Goal: Transaction & Acquisition: Obtain resource

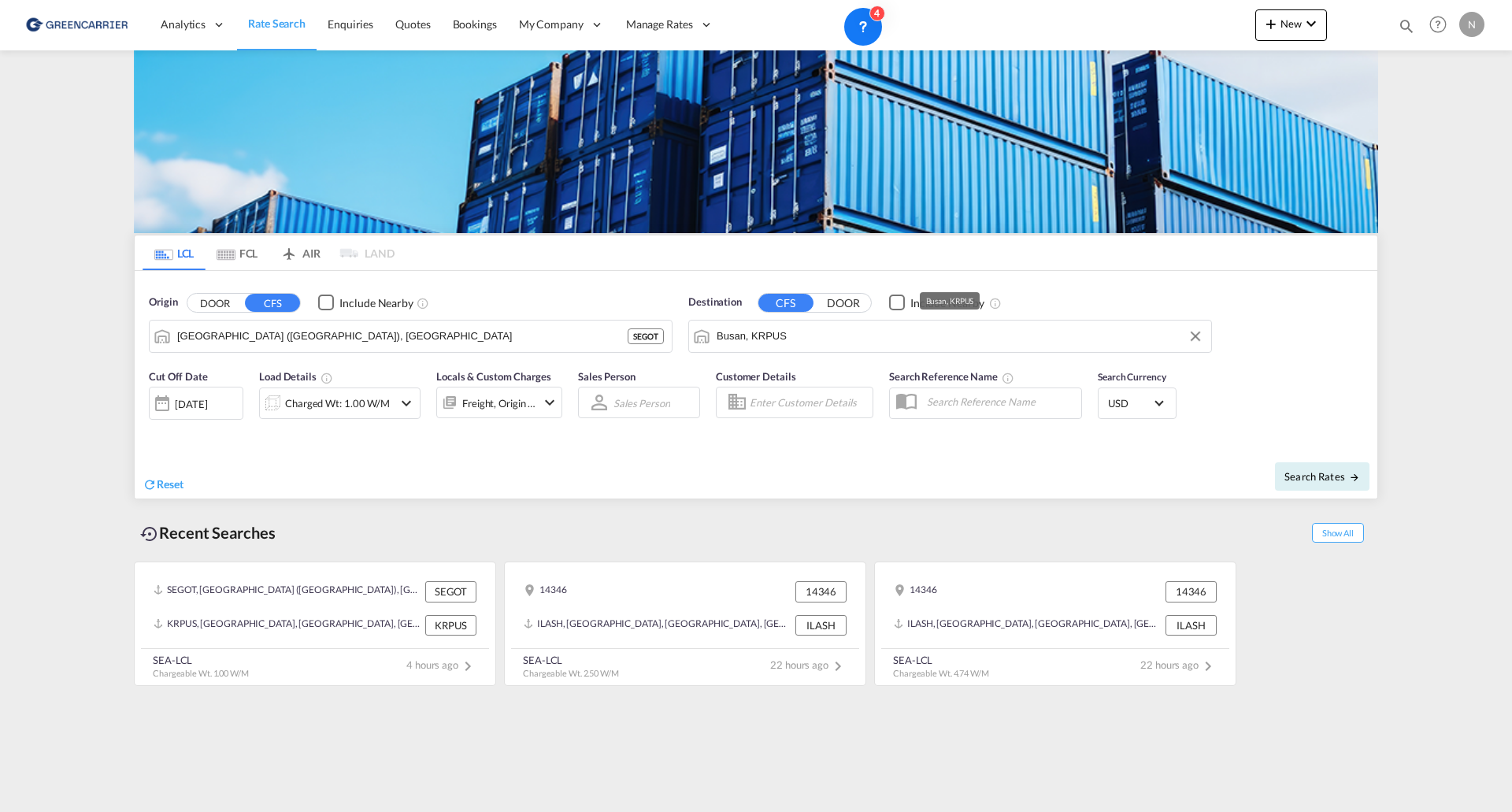
click at [832, 349] on md-autocomplete-wrap "Busan, KRPUS" at bounding box center [960, 339] width 487 height 31
click at [827, 340] on input "Busan, KRPUS" at bounding box center [960, 336] width 487 height 24
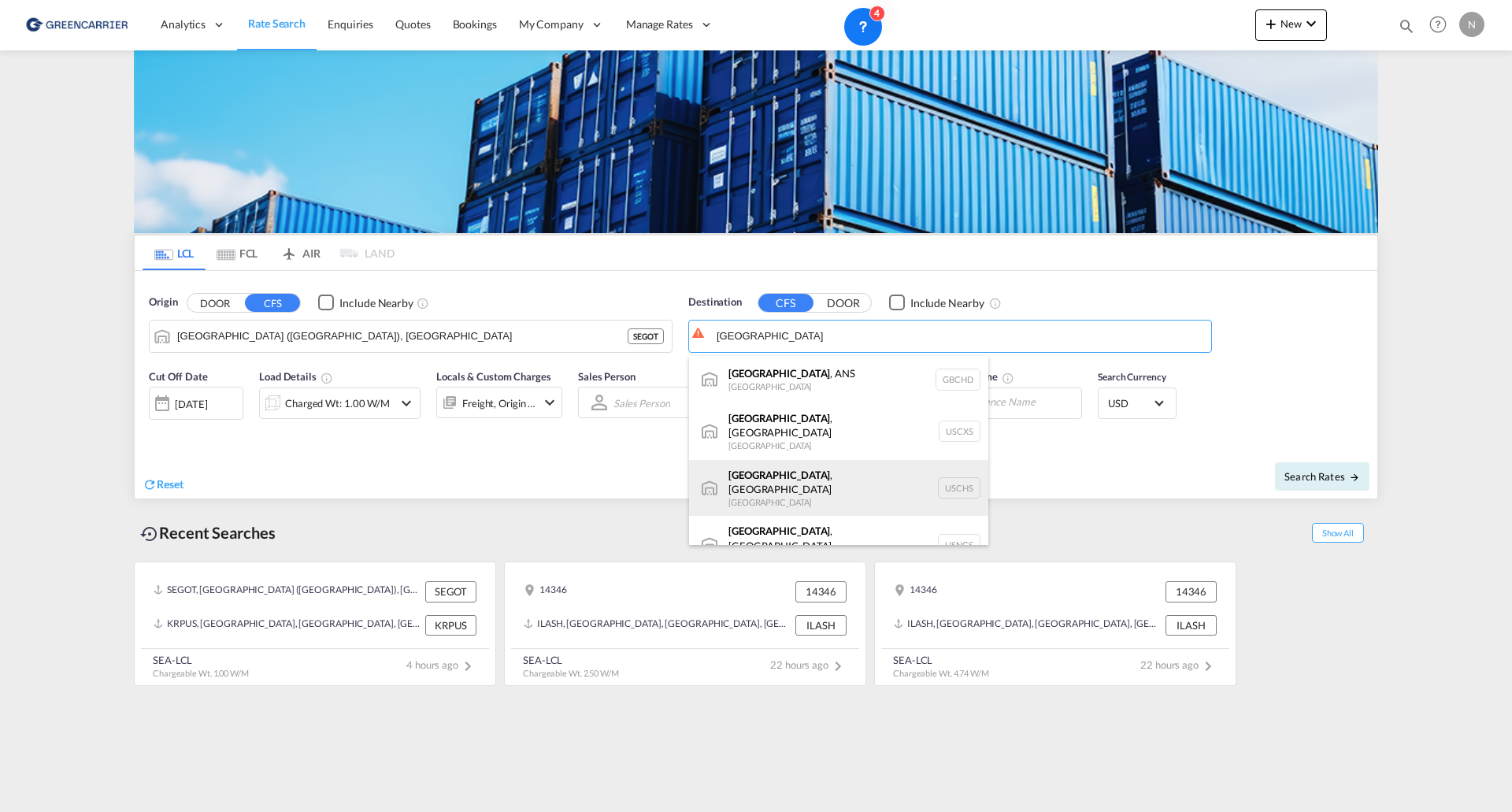
click at [969, 477] on div "[GEOGRAPHIC_DATA] , [GEOGRAPHIC_DATA] [GEOGRAPHIC_DATA] USCHS" at bounding box center [839, 488] width 299 height 57
type input "[GEOGRAPHIC_DATA], [GEOGRAPHIC_DATA], USCHS"
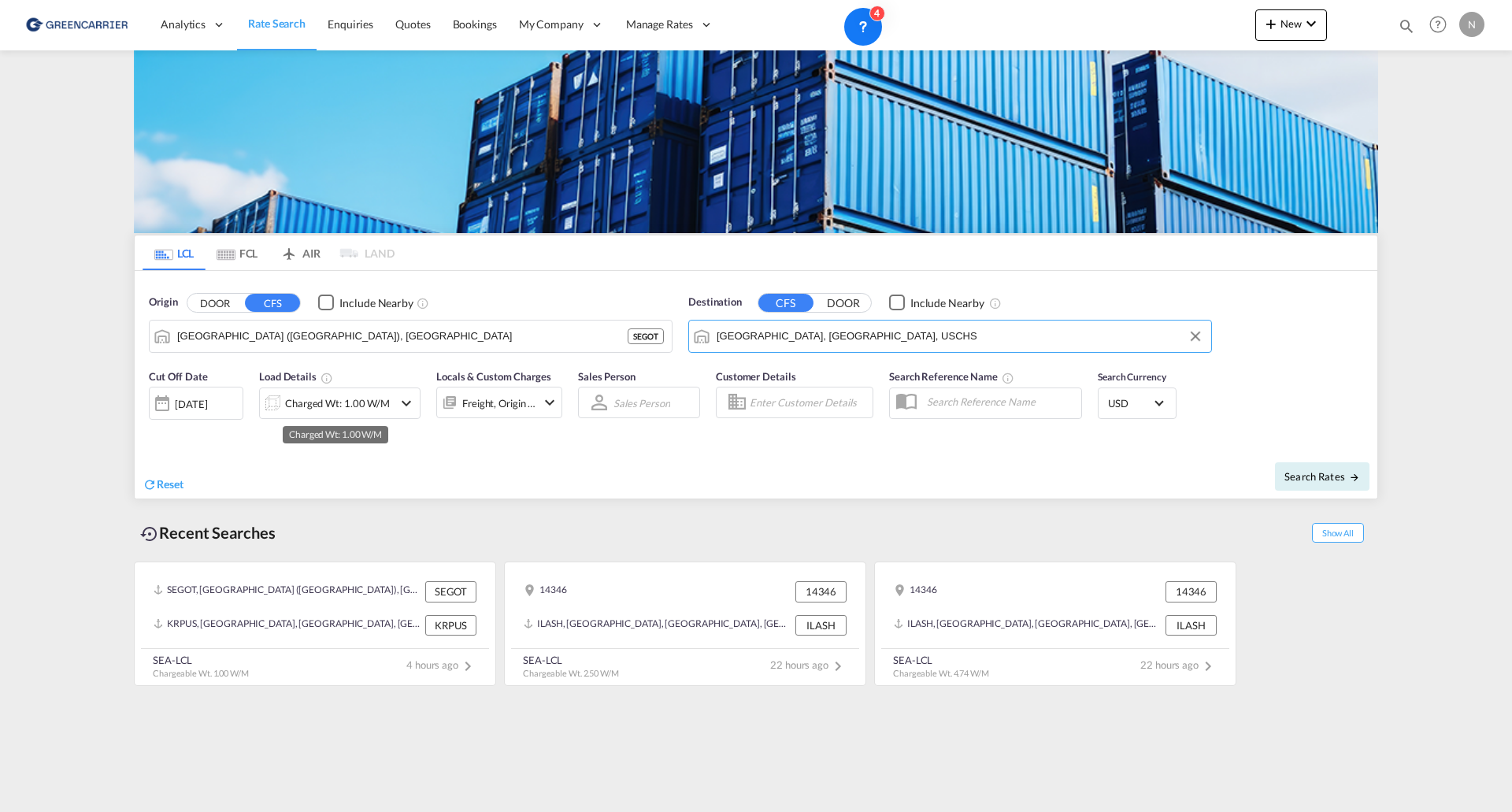
click at [309, 402] on div "Charged Wt: 1.00 W/M" at bounding box center [337, 403] width 105 height 22
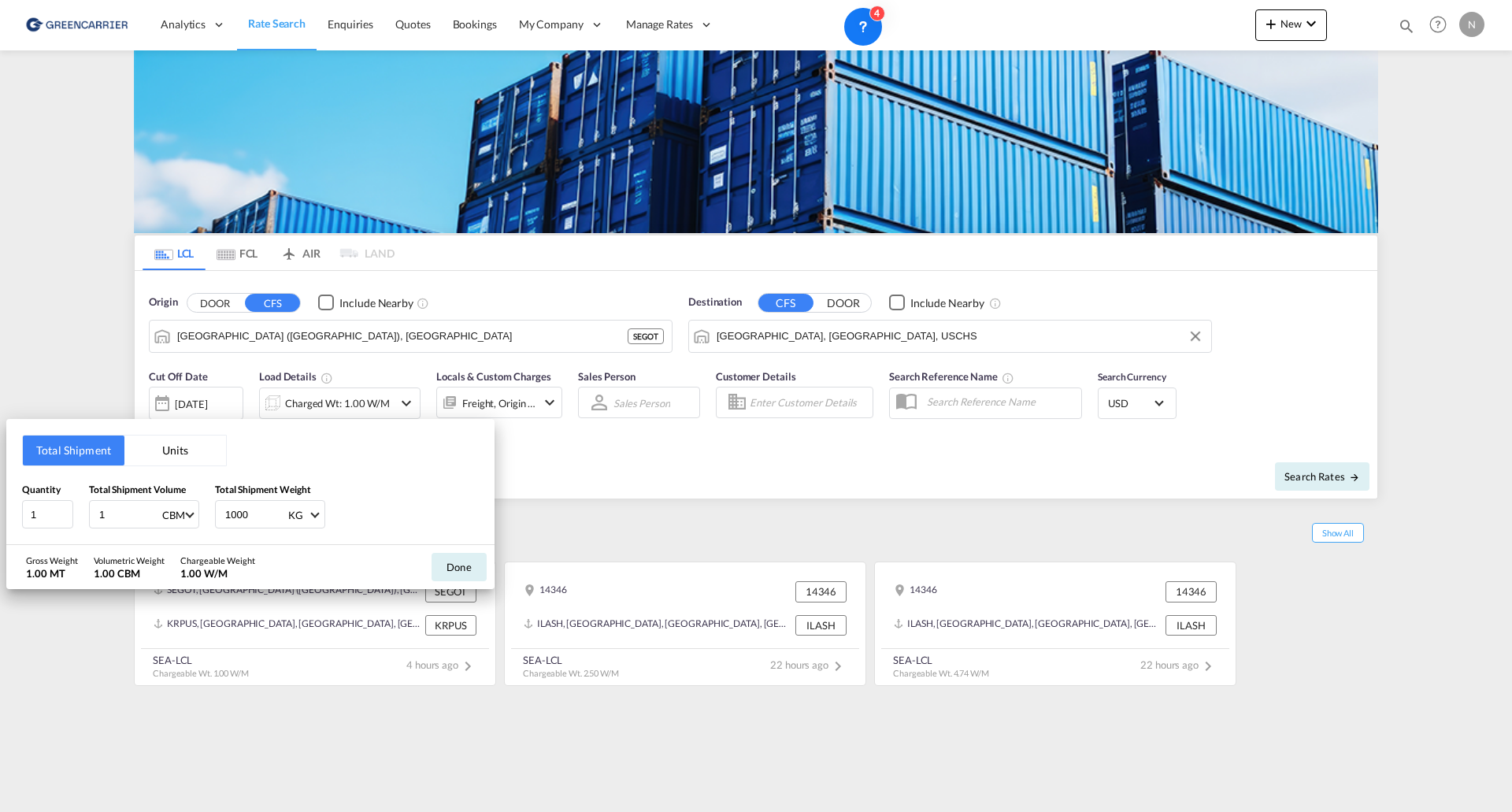
click at [186, 448] on button "Units" at bounding box center [174, 450] width 102 height 30
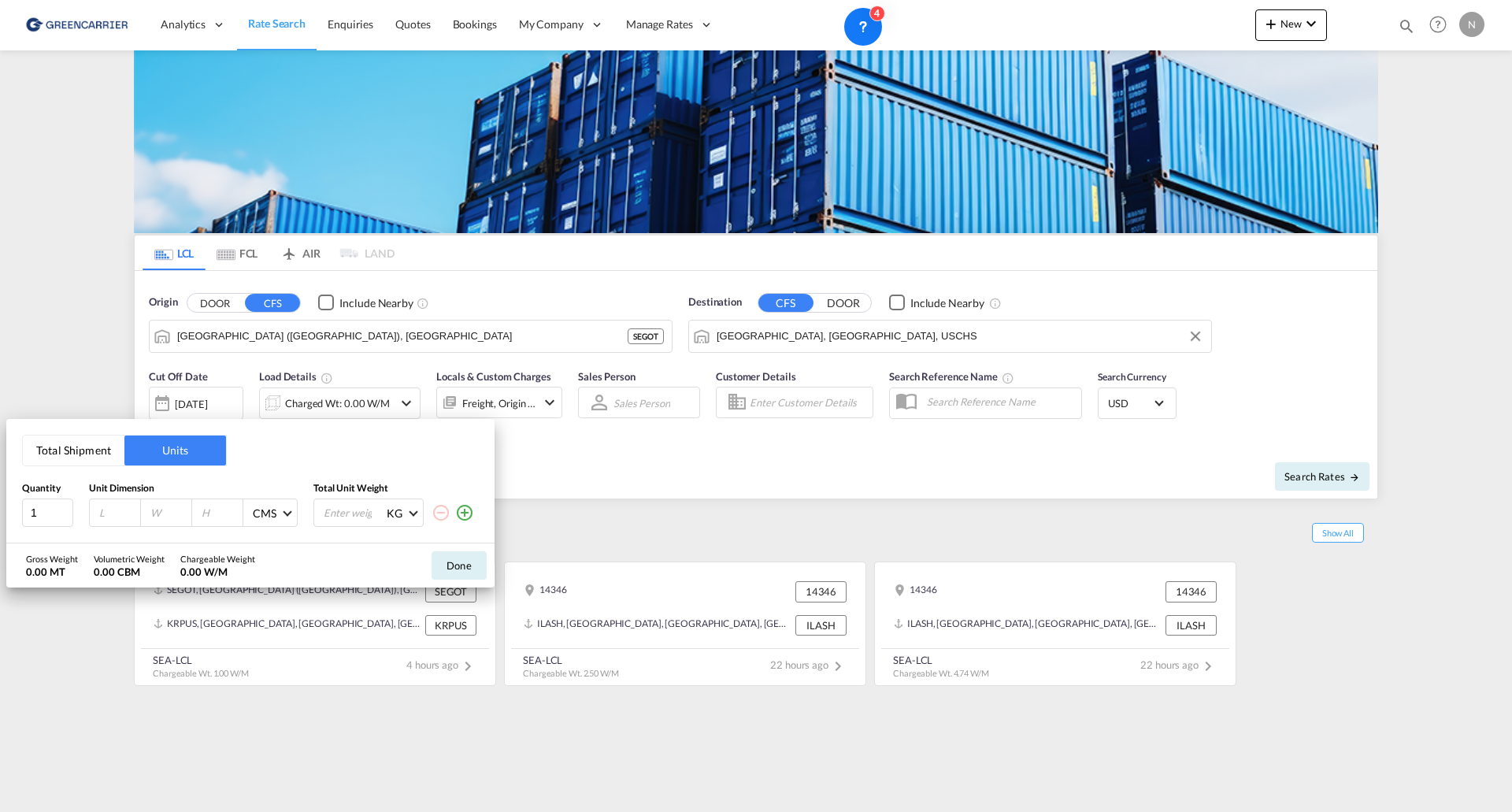
click at [112, 516] on input "number" at bounding box center [118, 513] width 42 height 14
type input "215"
type input "94"
type input "27"
type input "910"
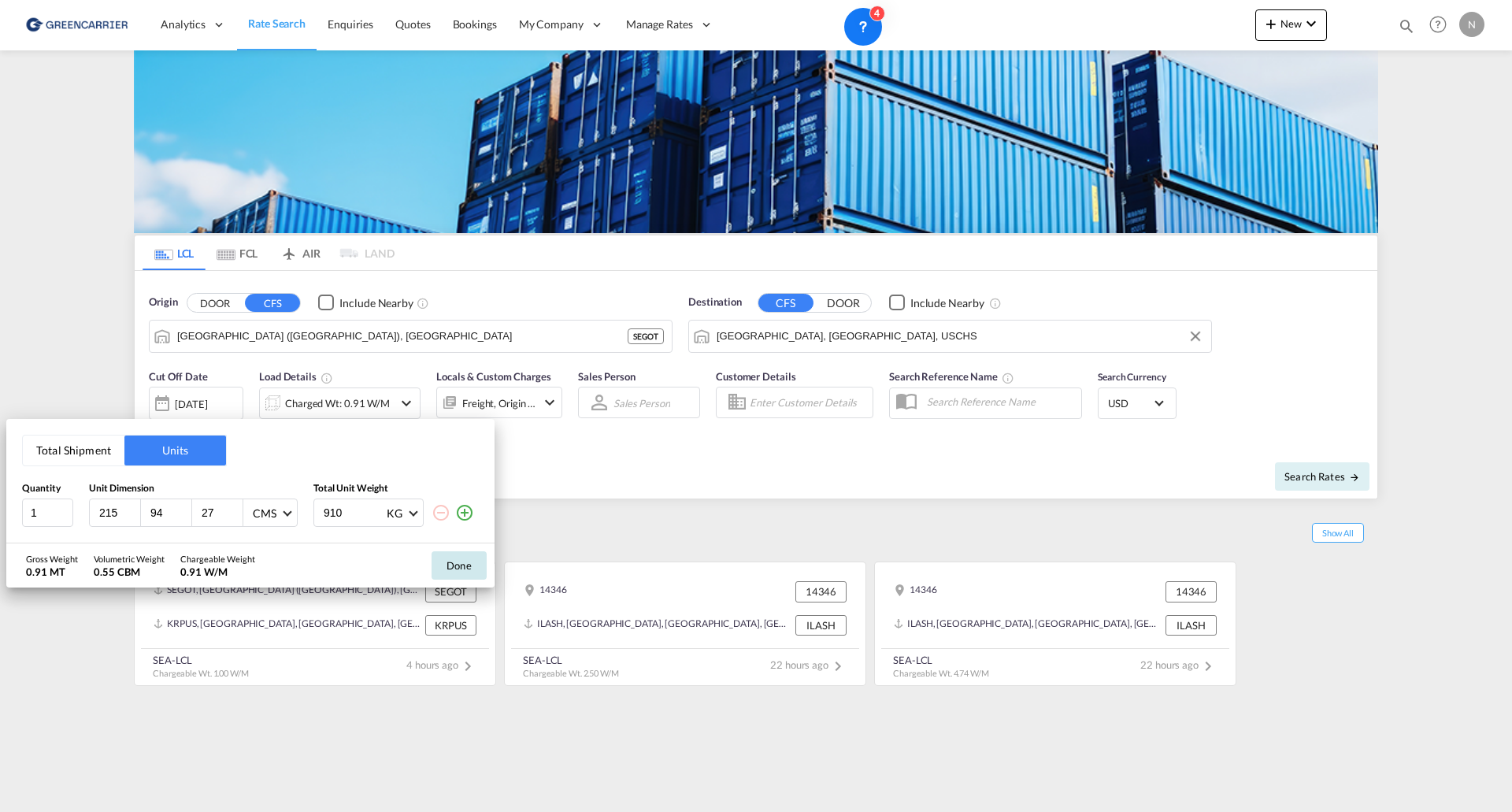
click at [453, 563] on button "Done" at bounding box center [459, 565] width 55 height 28
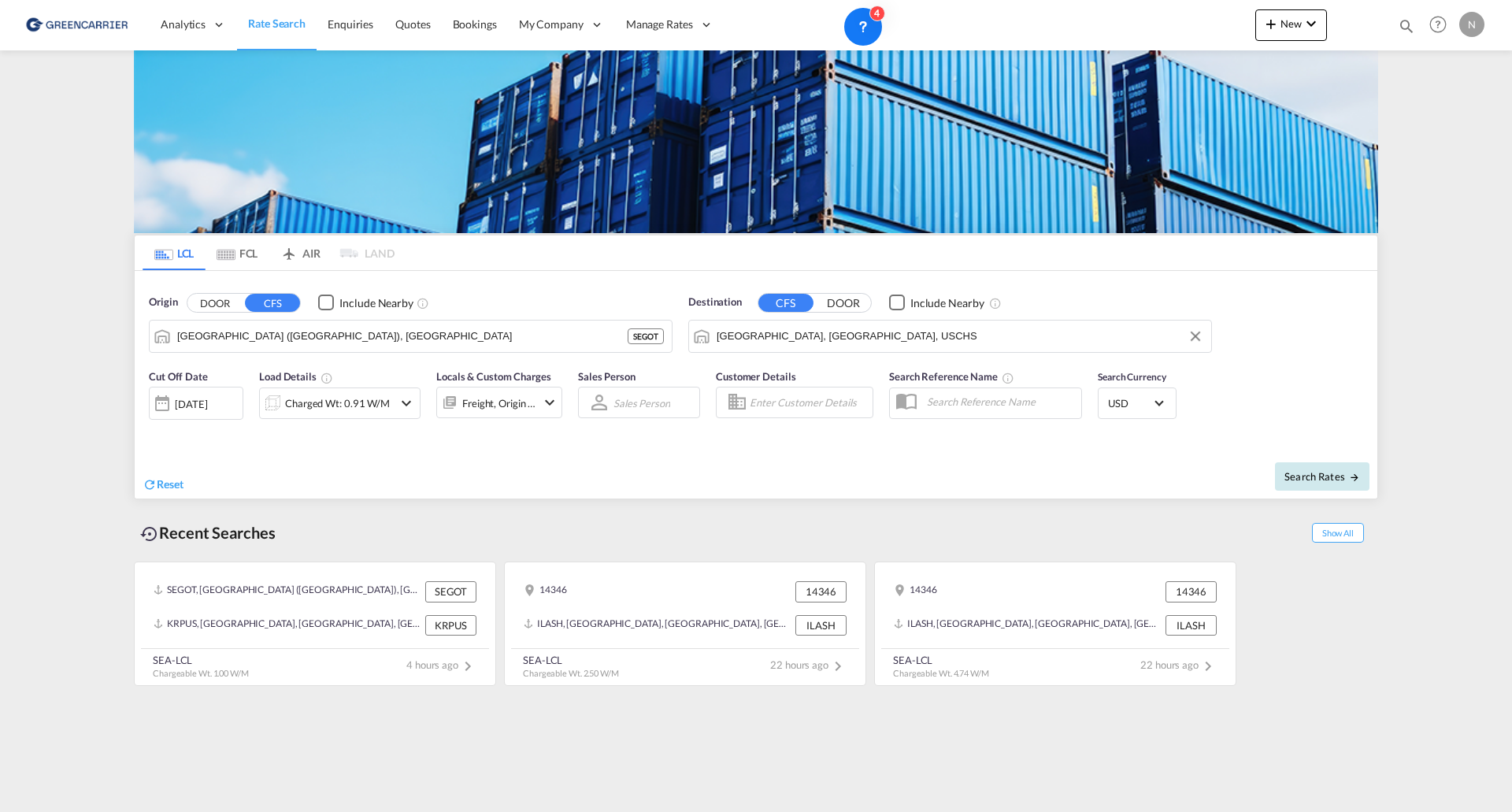
click at [1346, 476] on span "Search Rates" at bounding box center [1322, 476] width 75 height 13
type input "SEGOT to USCHS / [DATE]"
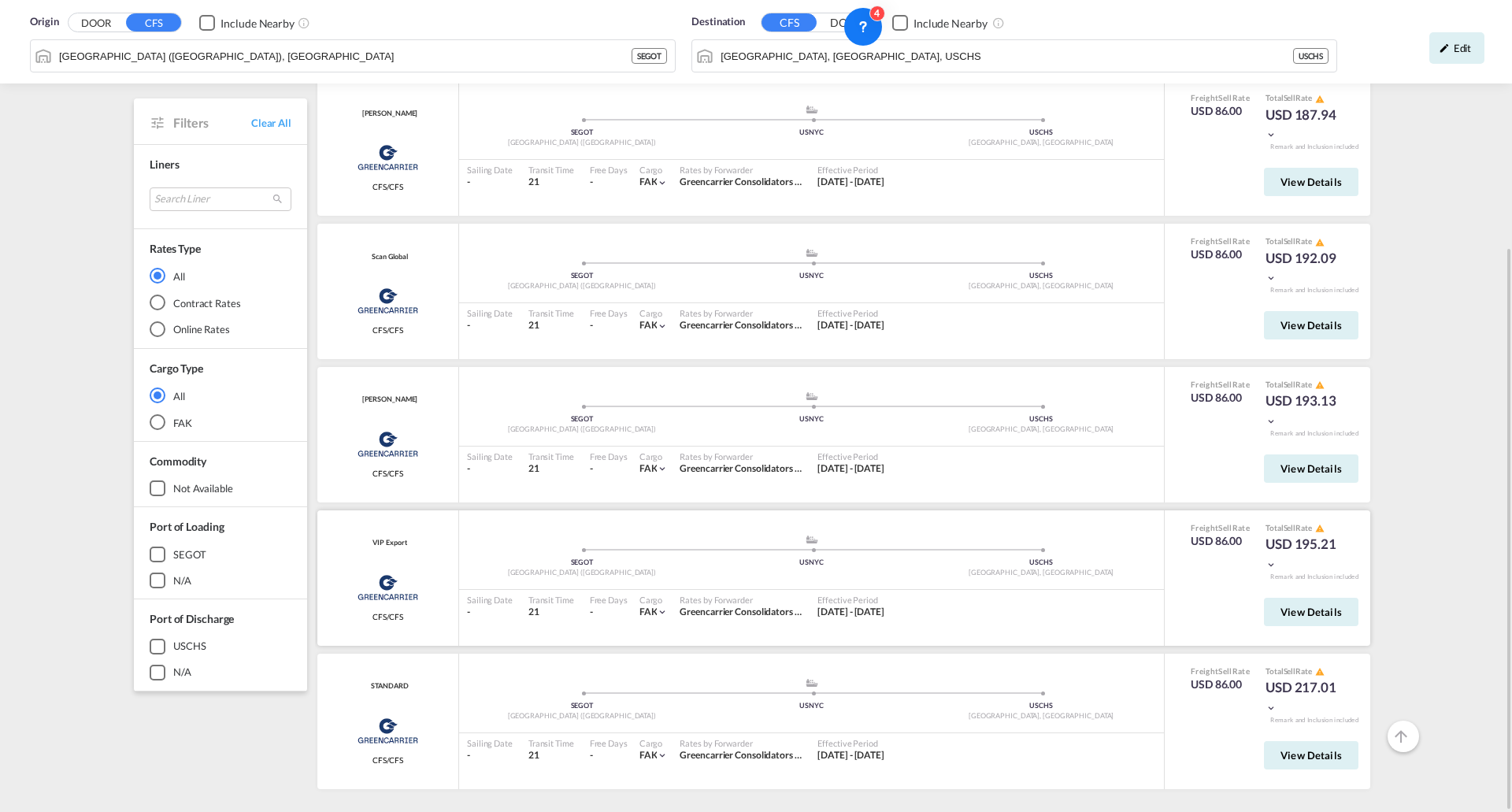
scroll to position [58, 0]
click at [1308, 754] on span "View Details" at bounding box center [1311, 756] width 62 height 13
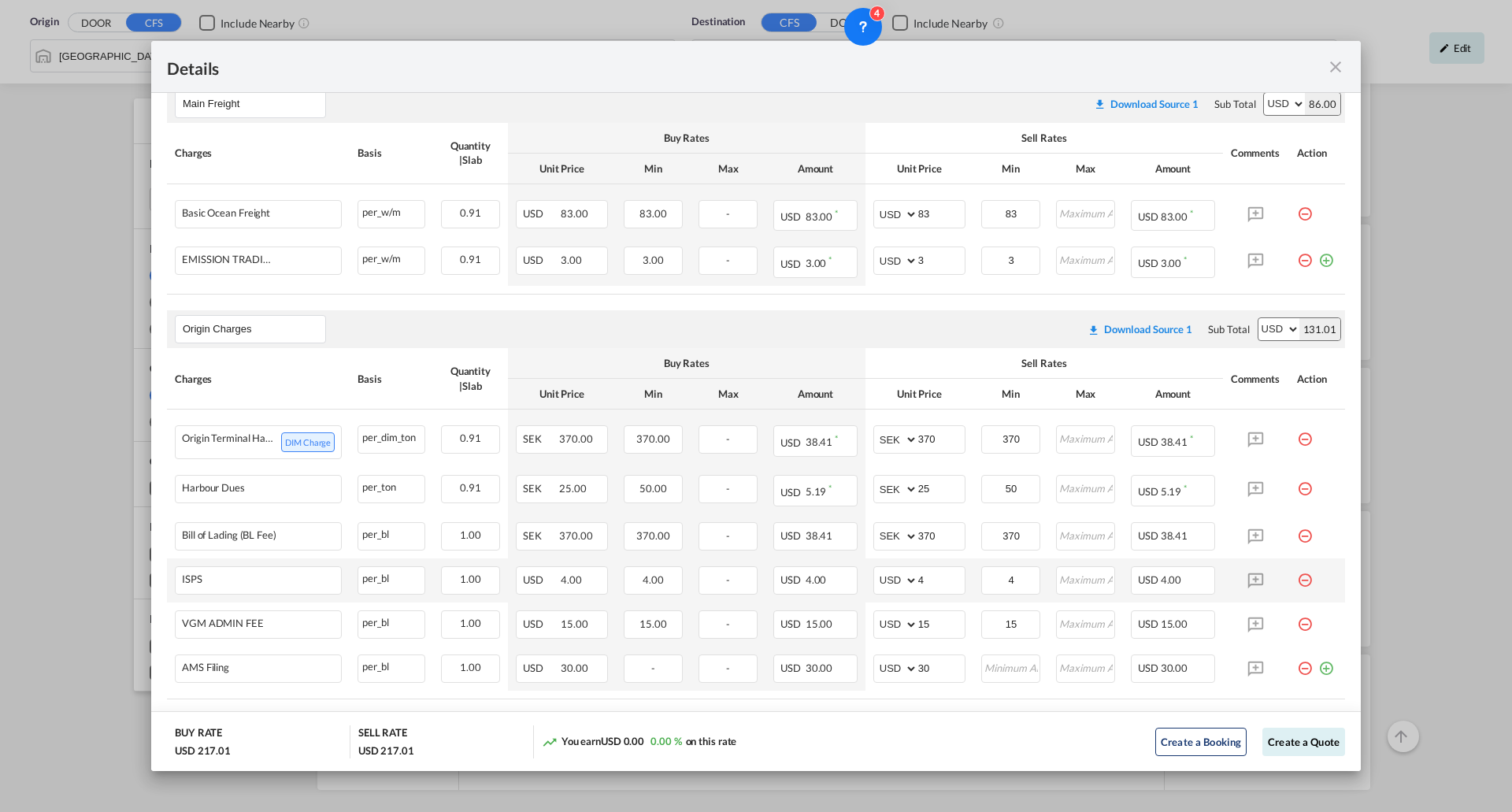
scroll to position [389, 0]
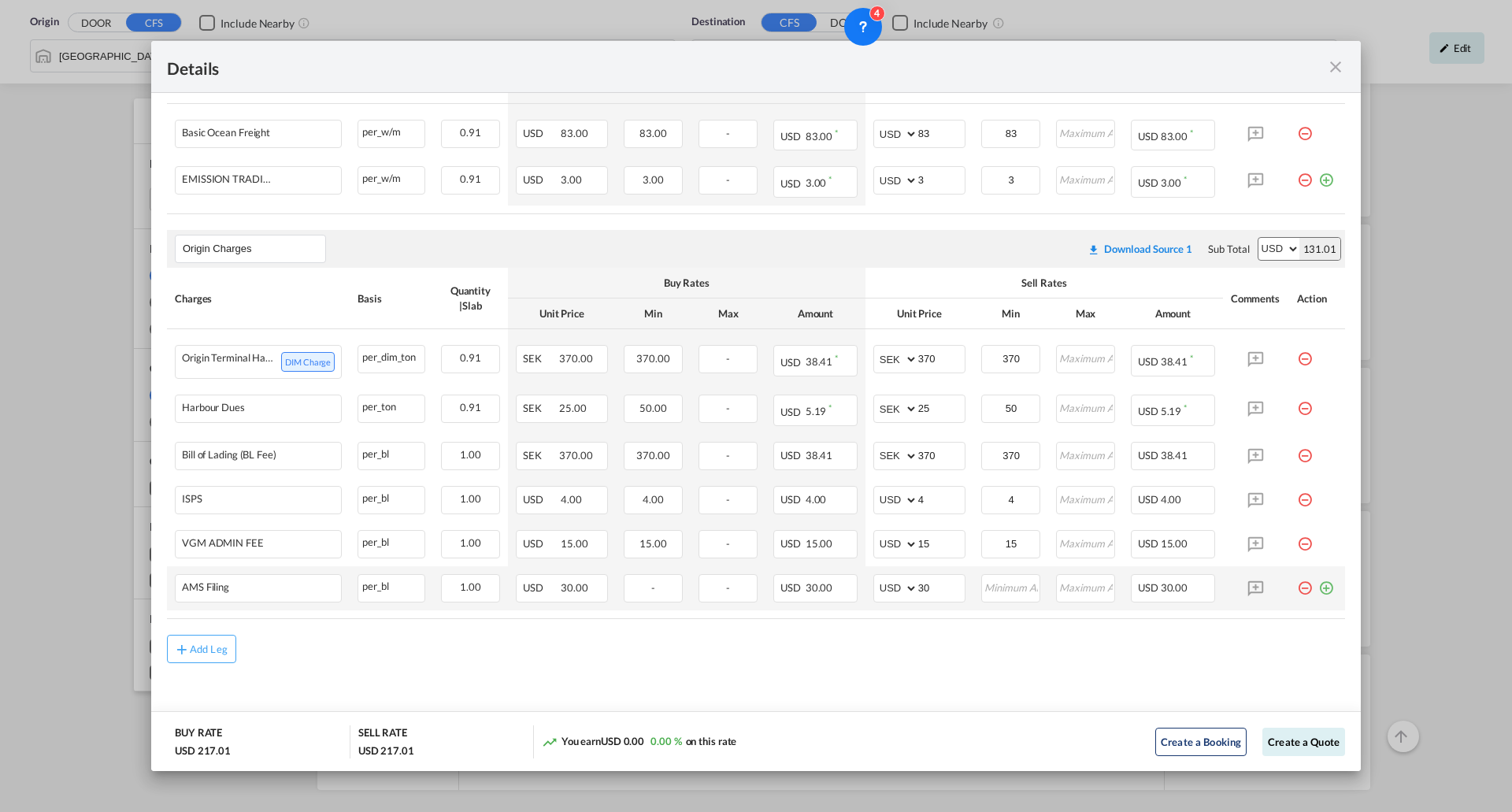
click at [1318, 589] on md-icon "icon-plus-circle-outline green-400-fg" at bounding box center [1326, 582] width 16 height 16
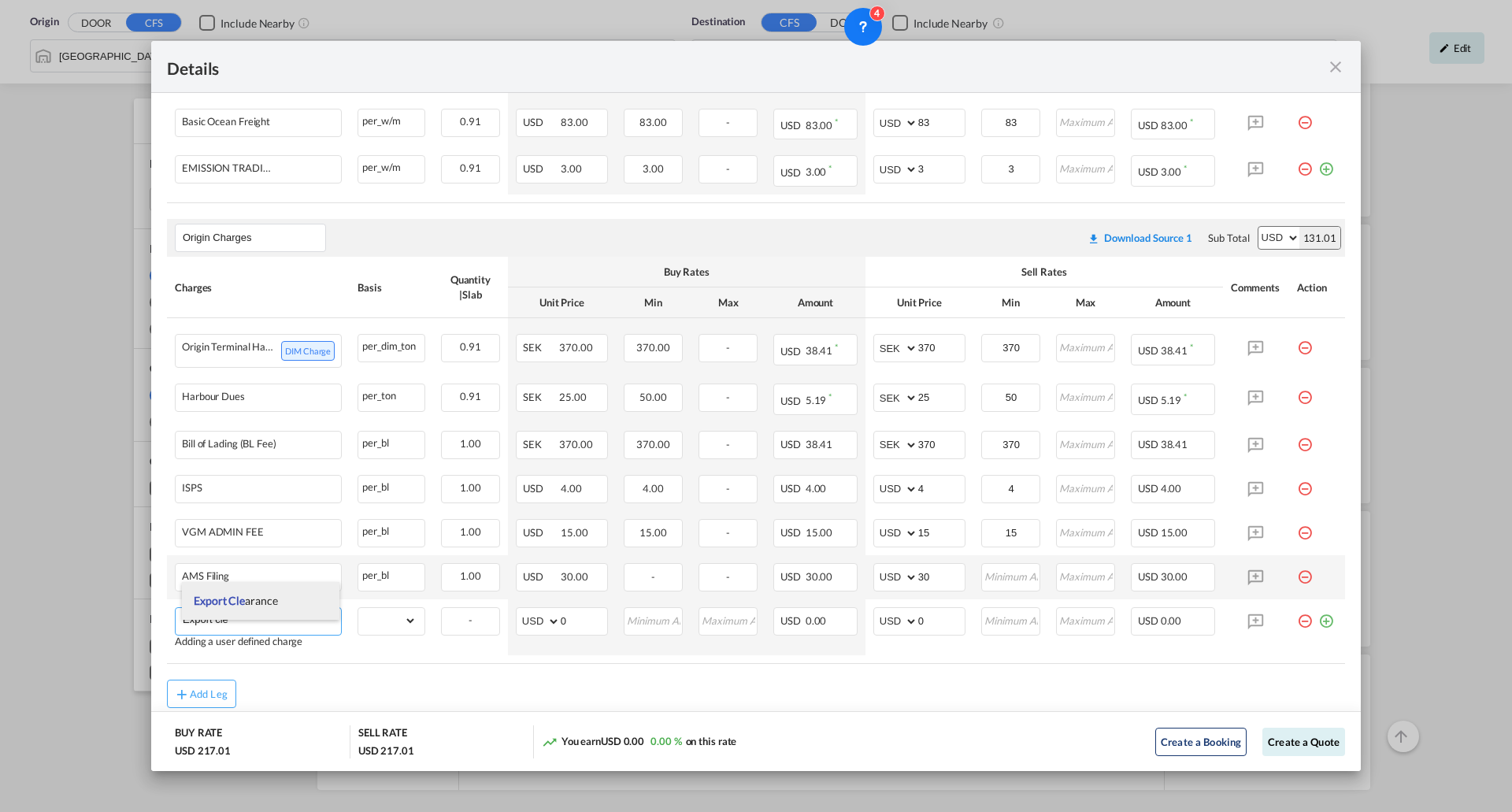
click at [238, 594] on span "Export Cle" at bounding box center [219, 600] width 51 height 14
type input "Export Clearance"
click at [382, 633] on select "gross_weight volumetric_weight per_shipment per_bl per_km per_hawb per_kg flat …" at bounding box center [387, 620] width 58 height 25
select select "per_shipment"
click at [359, 618] on select "gross_weight volumetric_weight per_shipment per_bl per_km per_hawb per_kg flat …" at bounding box center [387, 620] width 58 height 25
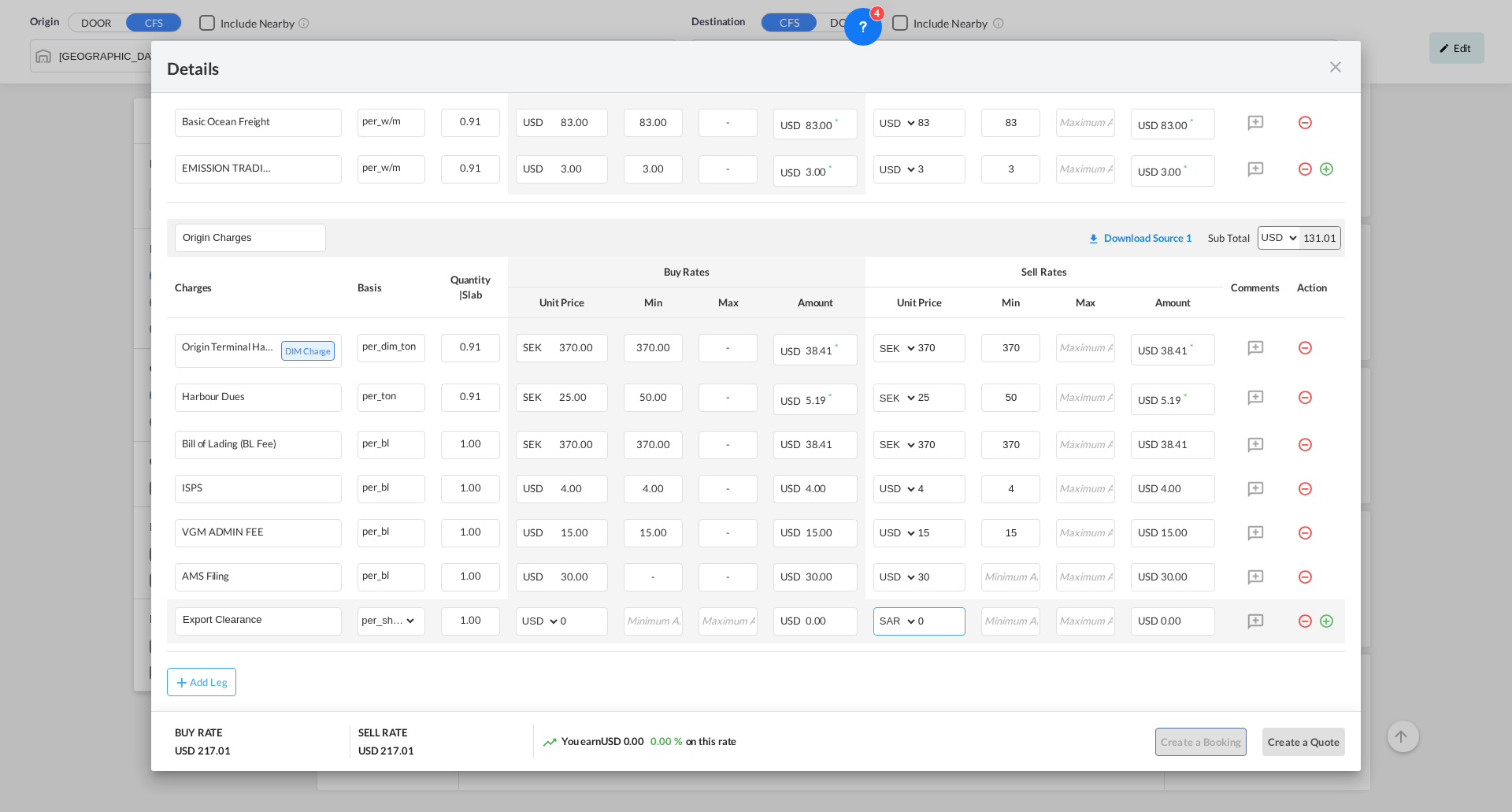
select select "string:SEK"
type input "450"
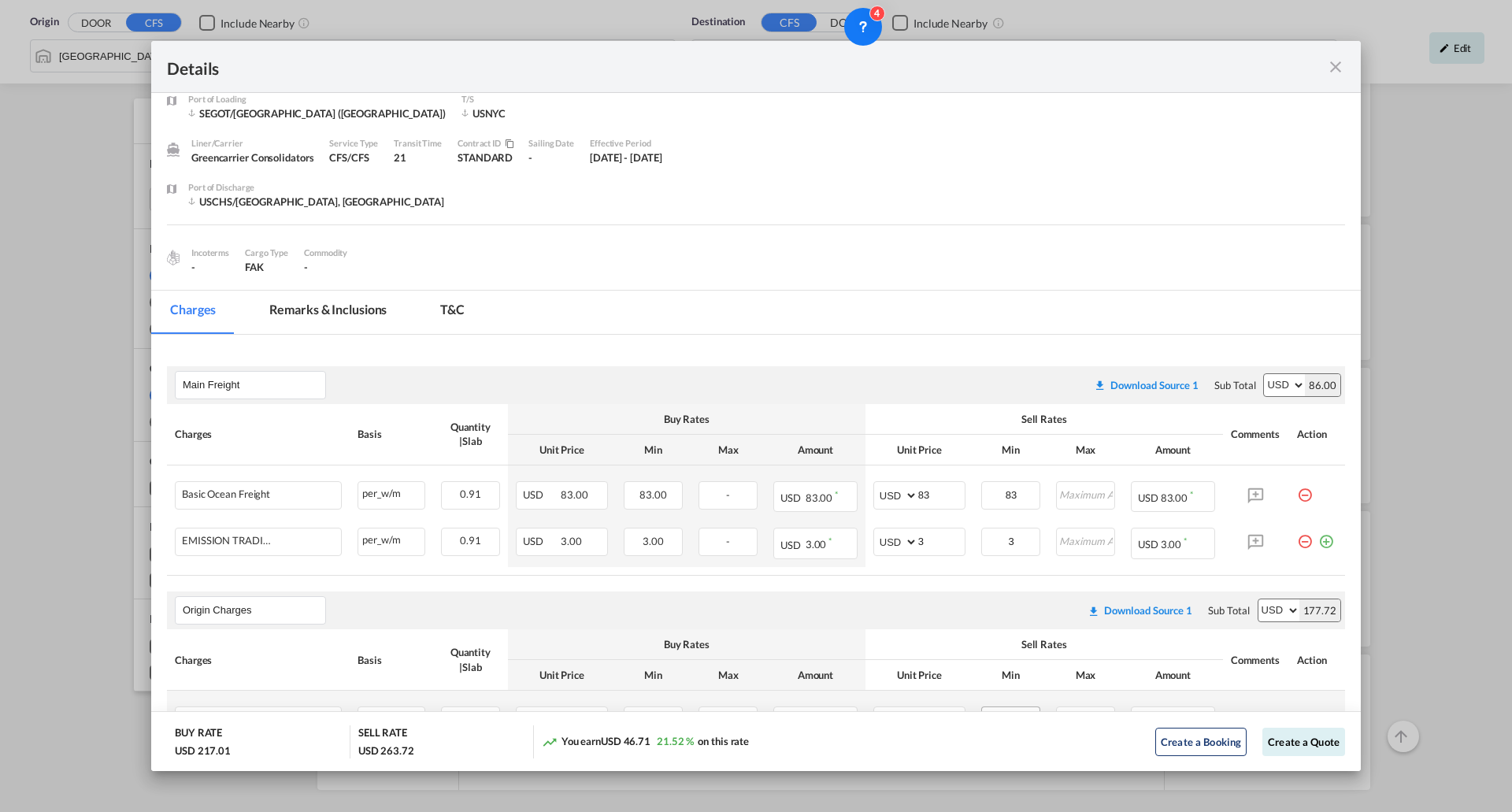
scroll to position [0, 0]
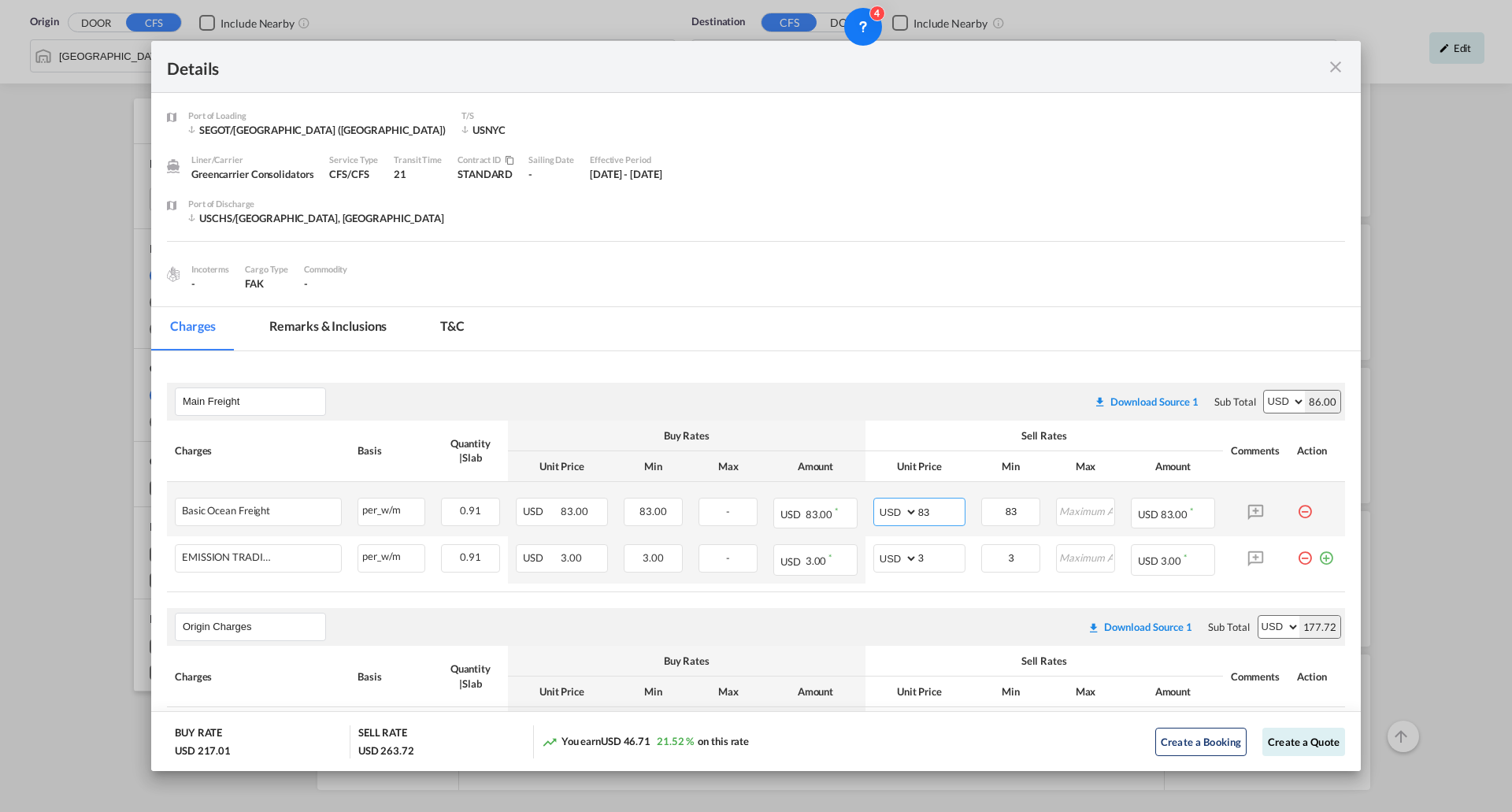
drag, startPoint x: 932, startPoint y: 518, endPoint x: 910, endPoint y: 514, distance: 22.4
click at [918, 514] on input "83" at bounding box center [941, 510] width 46 height 24
type input "120"
click at [1331, 63] on md-icon "icon-close fg-AAA8AD m-0 cursor" at bounding box center [1336, 67] width 19 height 19
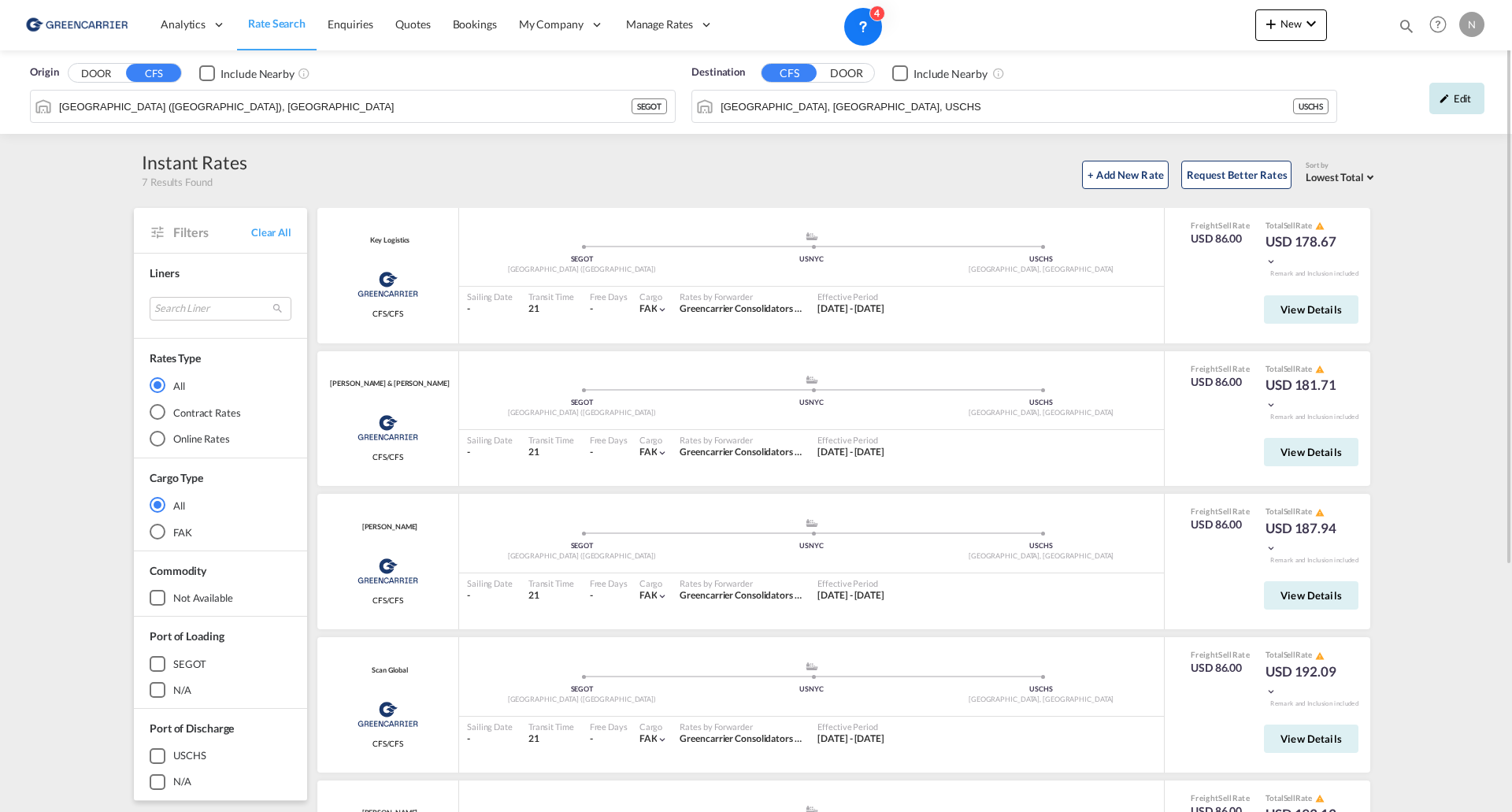
click at [1455, 90] on div "Edit" at bounding box center [1457, 98] width 55 height 31
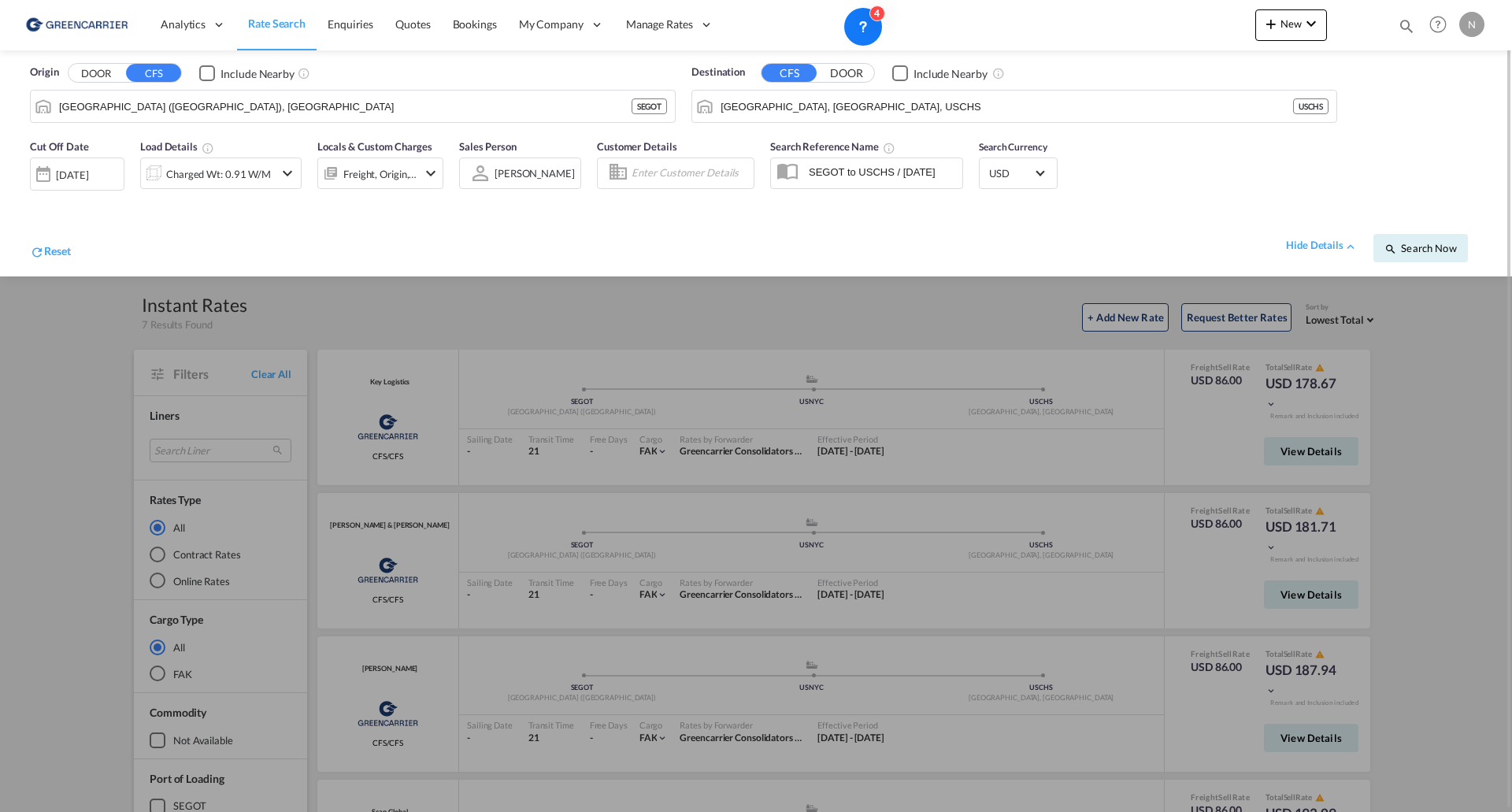
click at [90, 73] on button "DOOR" at bounding box center [96, 74] width 55 height 18
click at [109, 106] on body "Analytics Reports Dashboard Rate Search Enquiries Quotes Bookings" at bounding box center [756, 406] width 1512 height 812
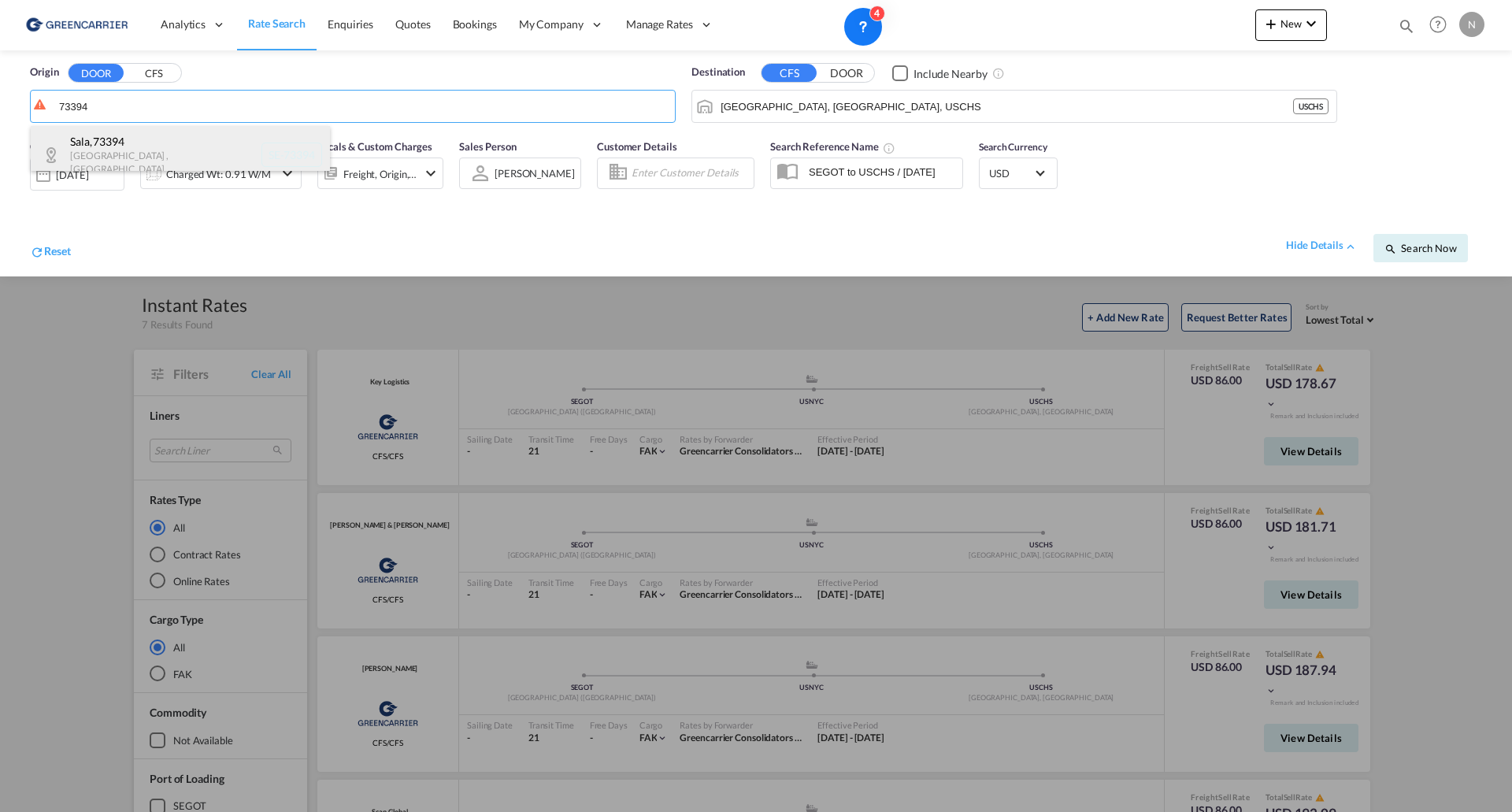
click at [118, 148] on div "Sala , 73394 [GEOGRAPHIC_DATA] , [GEOGRAPHIC_DATA] SE-73394" at bounding box center [180, 154] width 299 height 58
type input "SE-73394, Sala, [GEOGRAPHIC_DATA]"
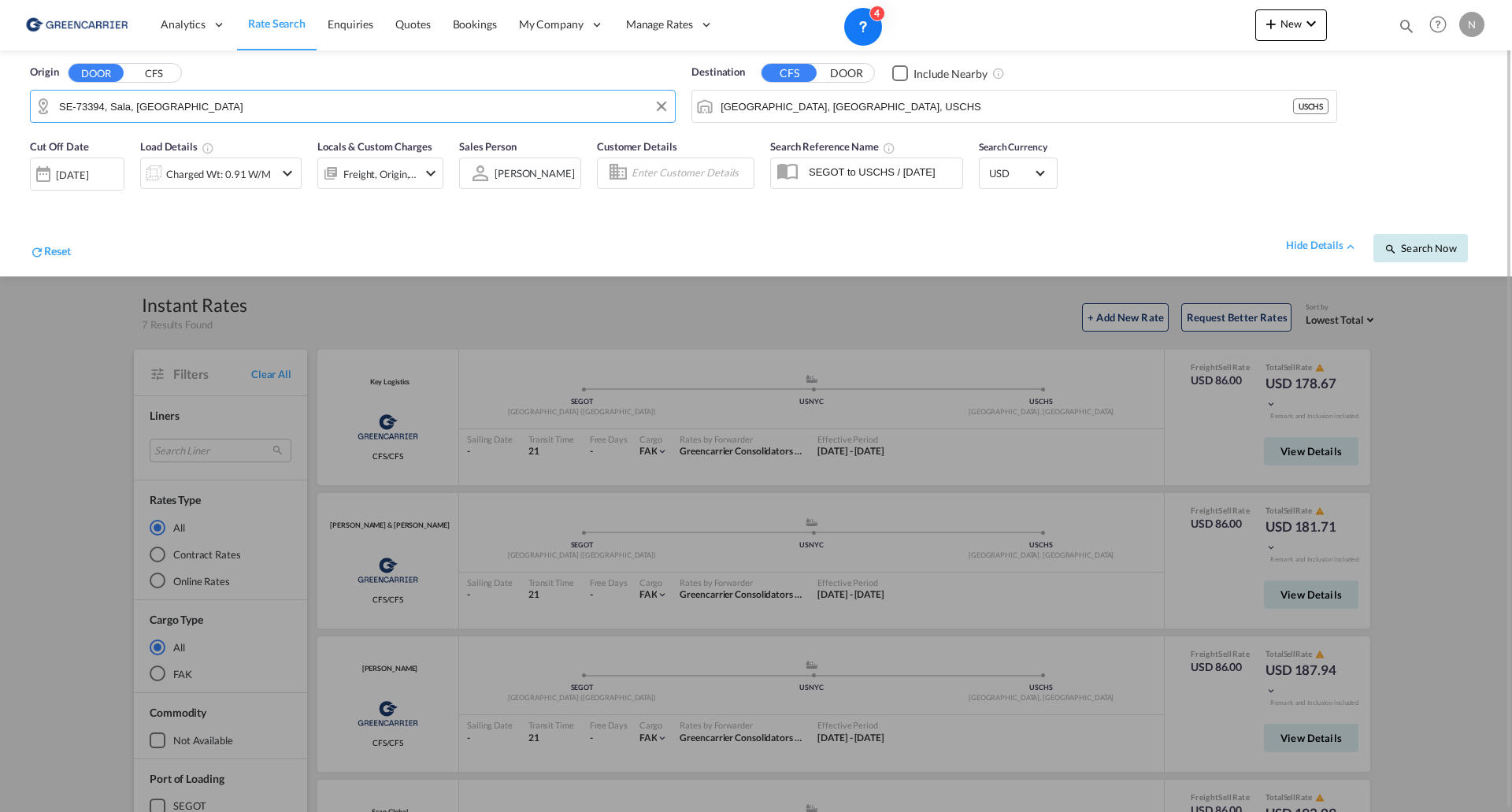
click at [1422, 244] on span "Search Now" at bounding box center [1421, 248] width 72 height 13
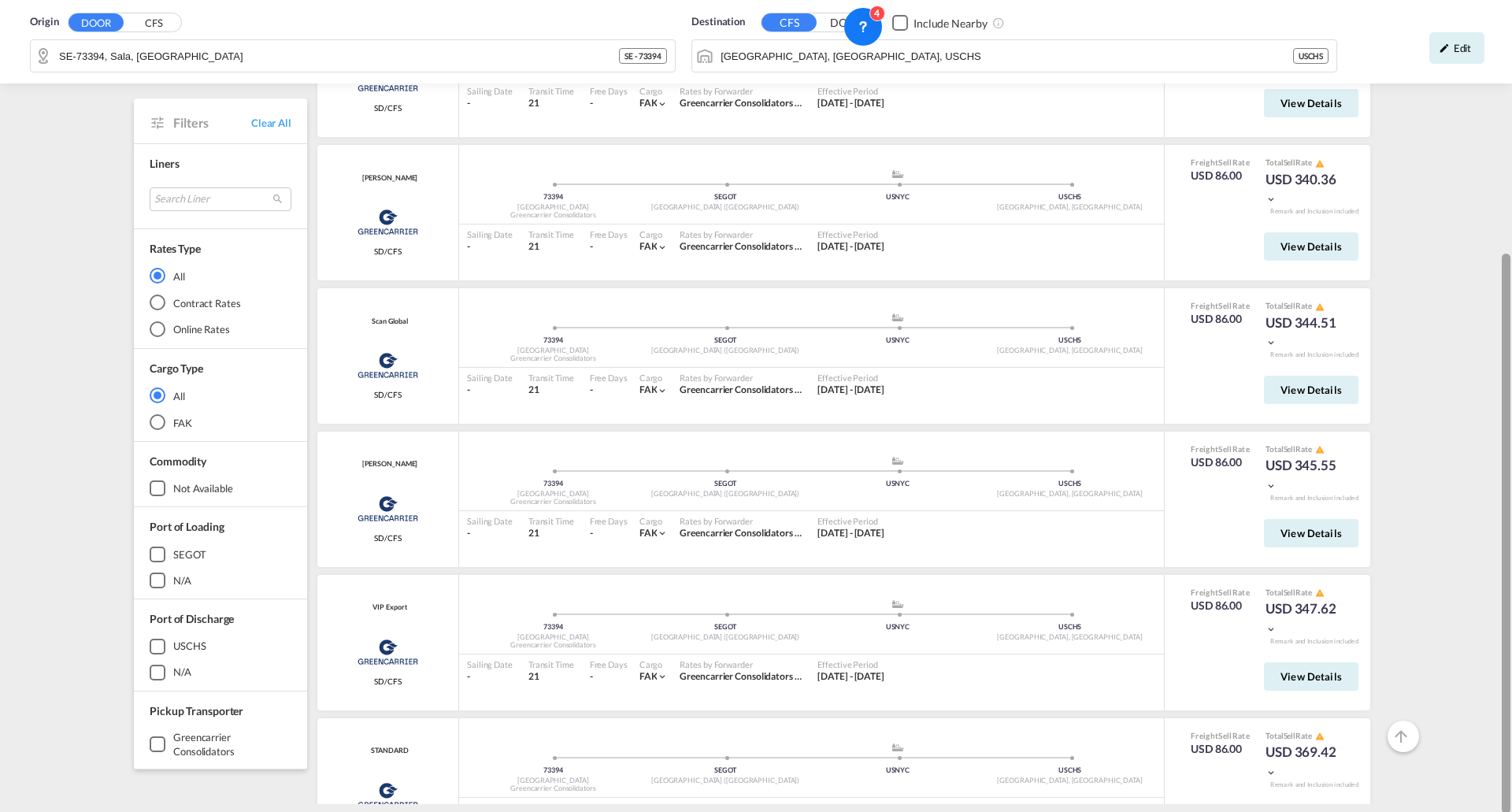
scroll to position [354, 0]
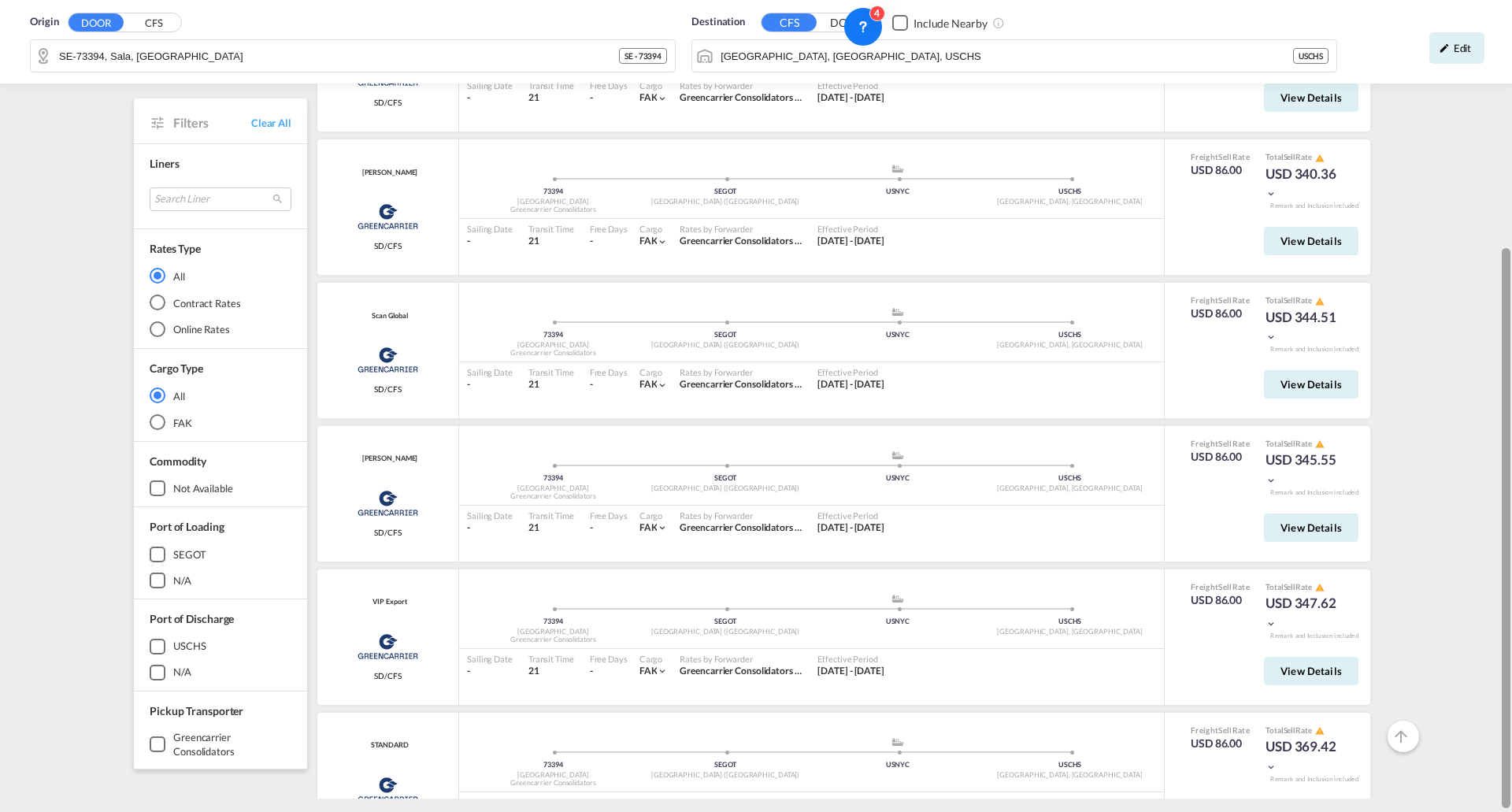
drag, startPoint x: 1506, startPoint y: 145, endPoint x: 1511, endPoint y: 487, distance: 342.0
click at [1511, 487] on div at bounding box center [1510, 406] width 3 height 806
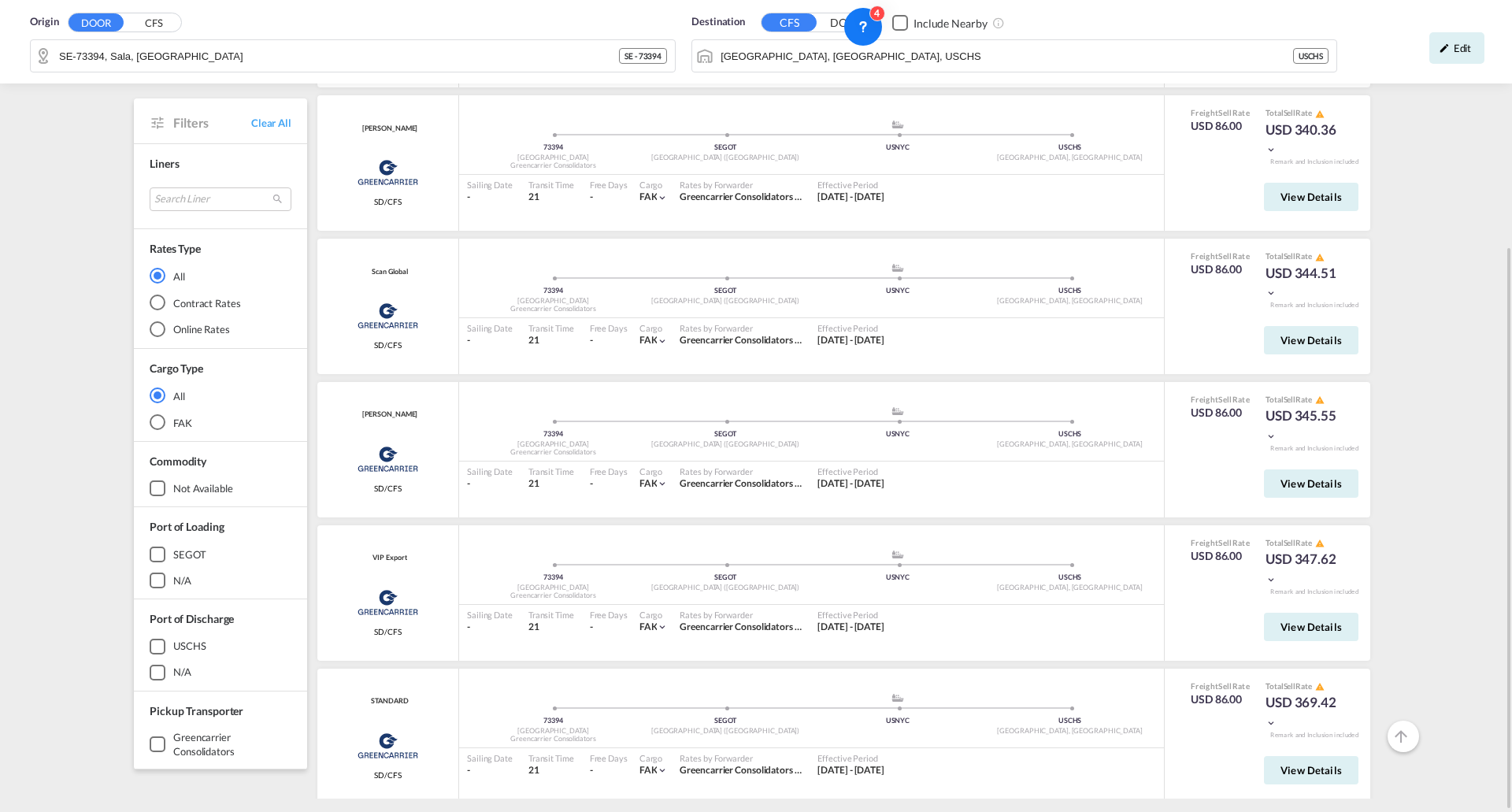
scroll to position [58, 0]
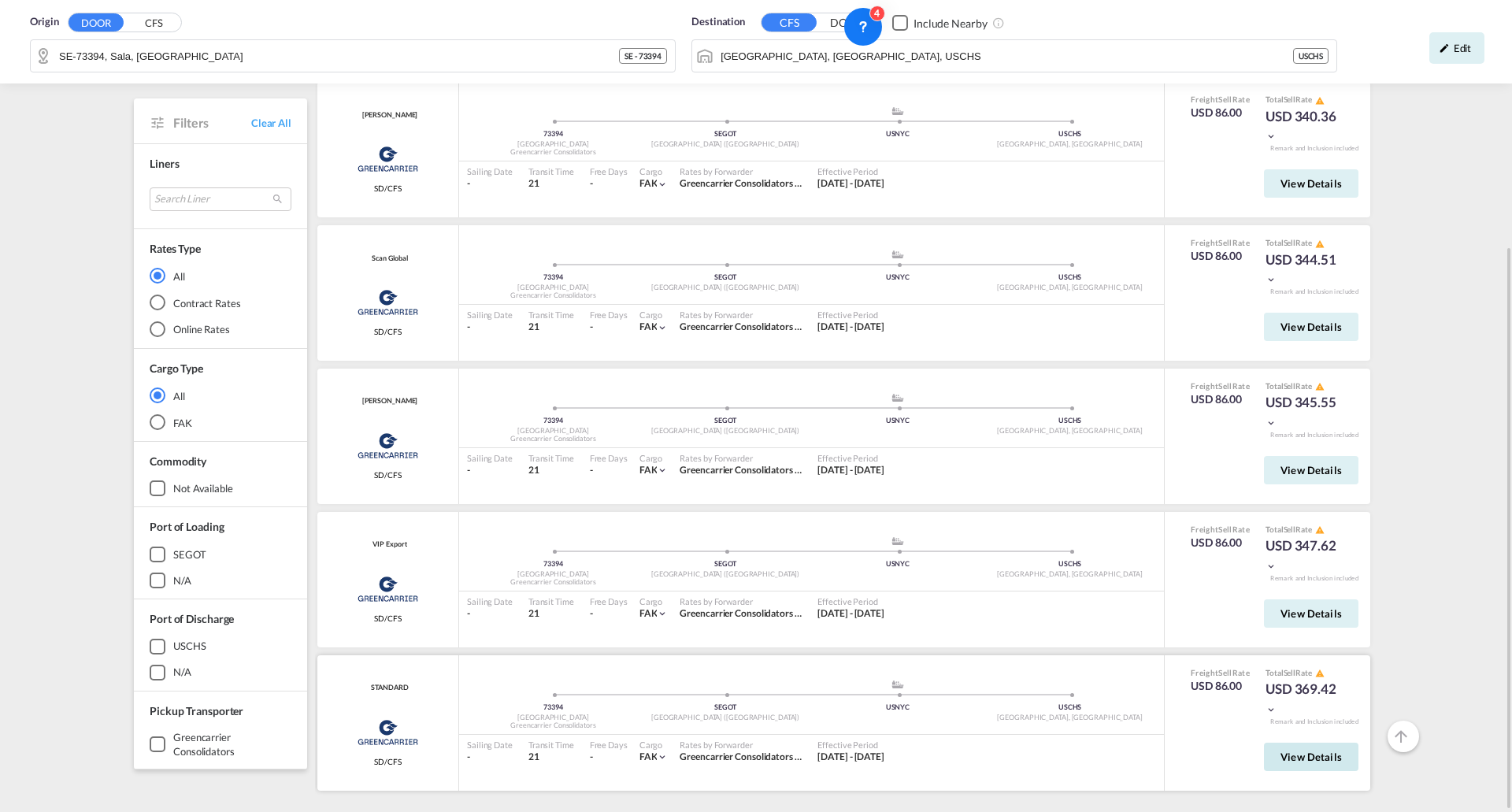
click at [1320, 758] on span "View Details" at bounding box center [1311, 757] width 62 height 13
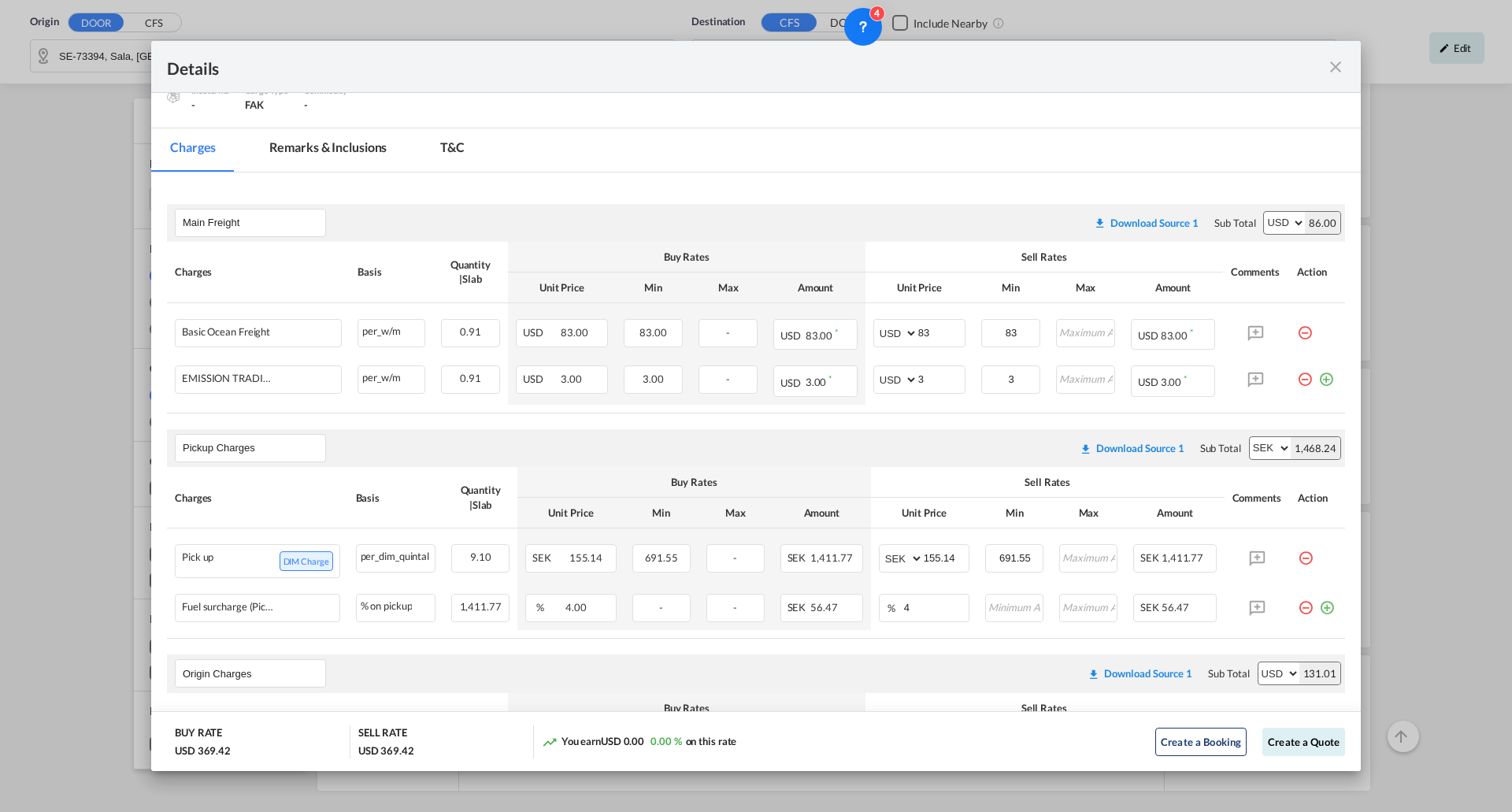
scroll to position [236, 0]
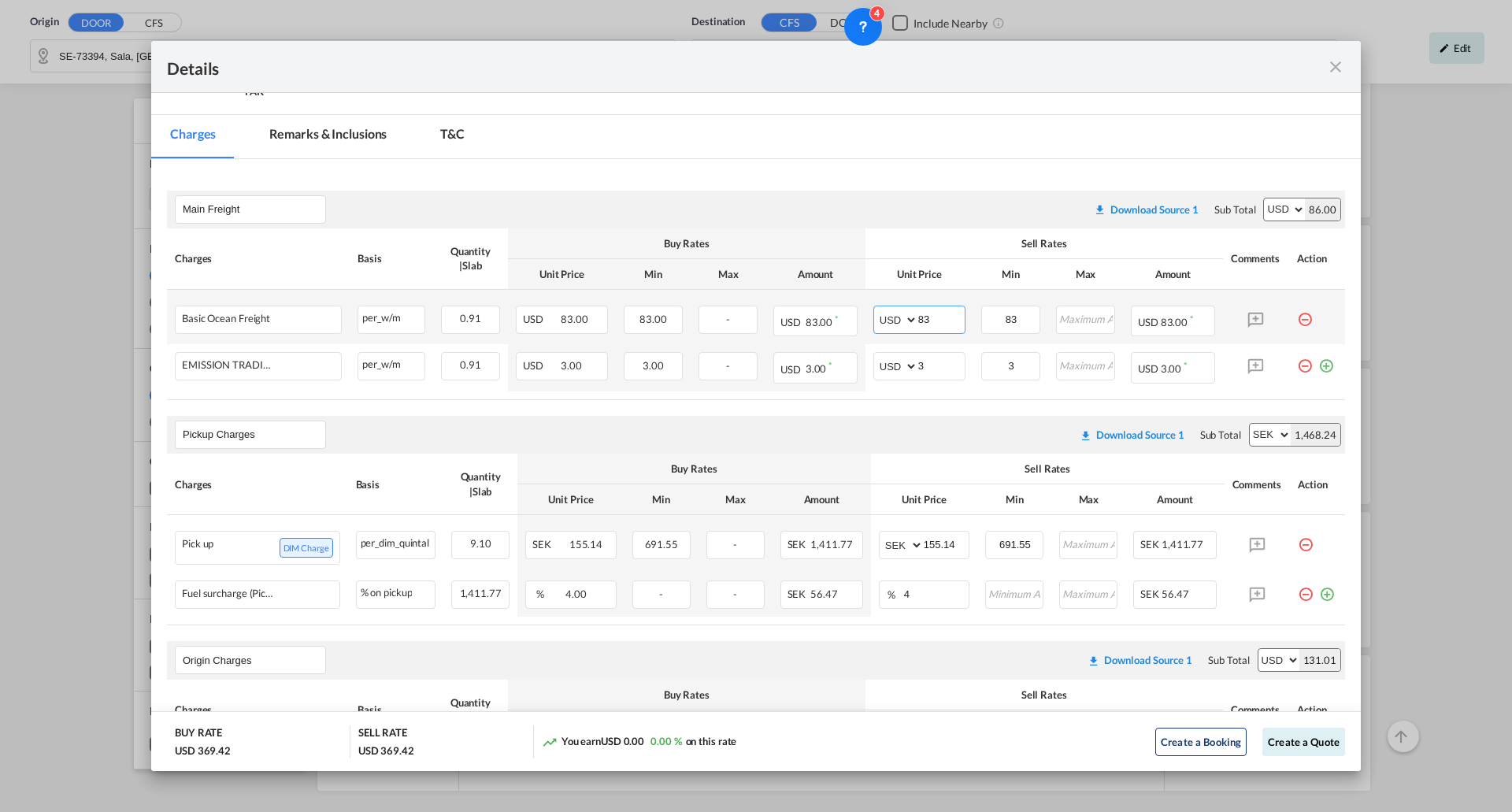
click at [930, 321] on input "83" at bounding box center [941, 318] width 46 height 24
type input "120"
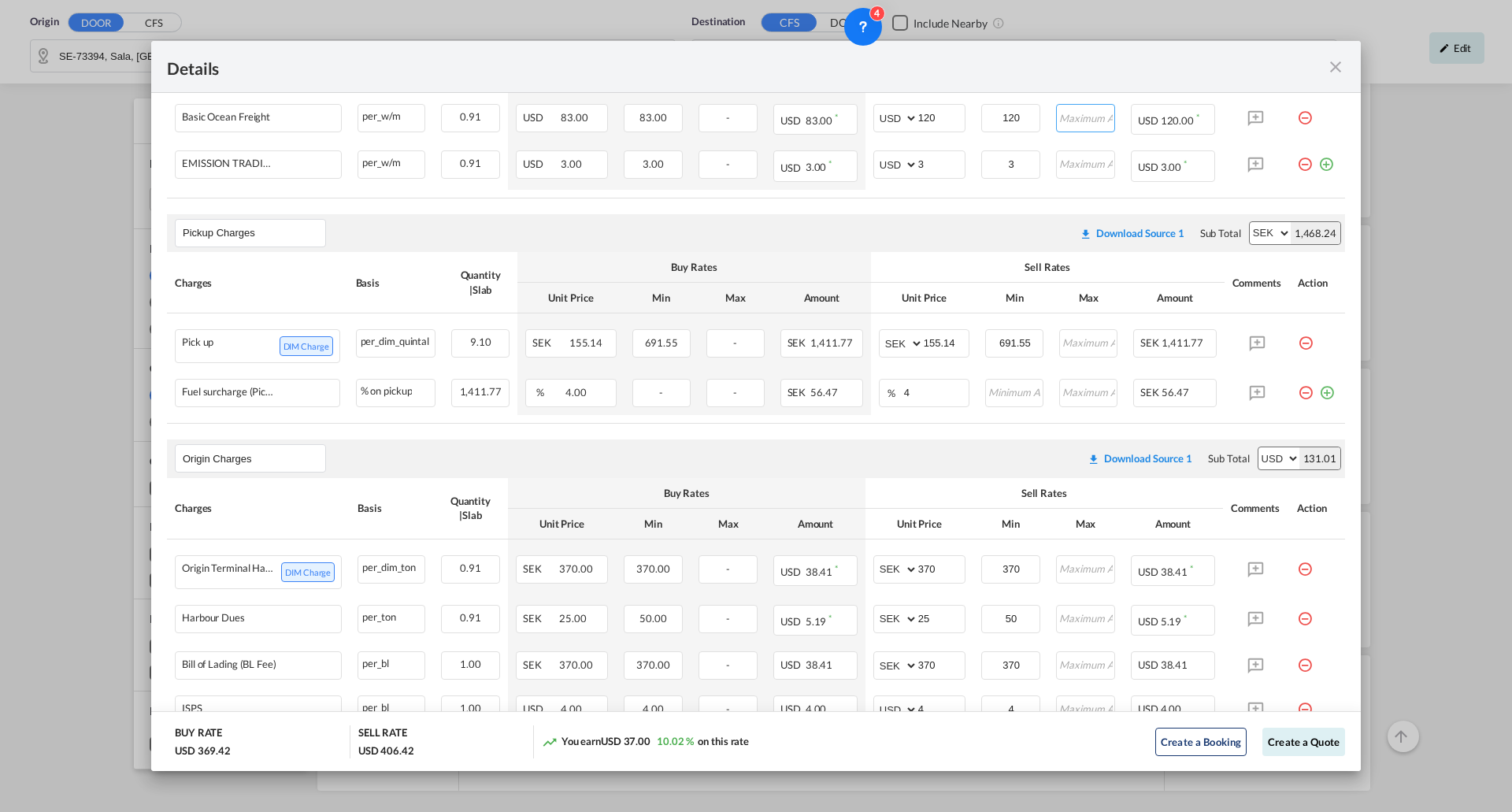
scroll to position [472, 0]
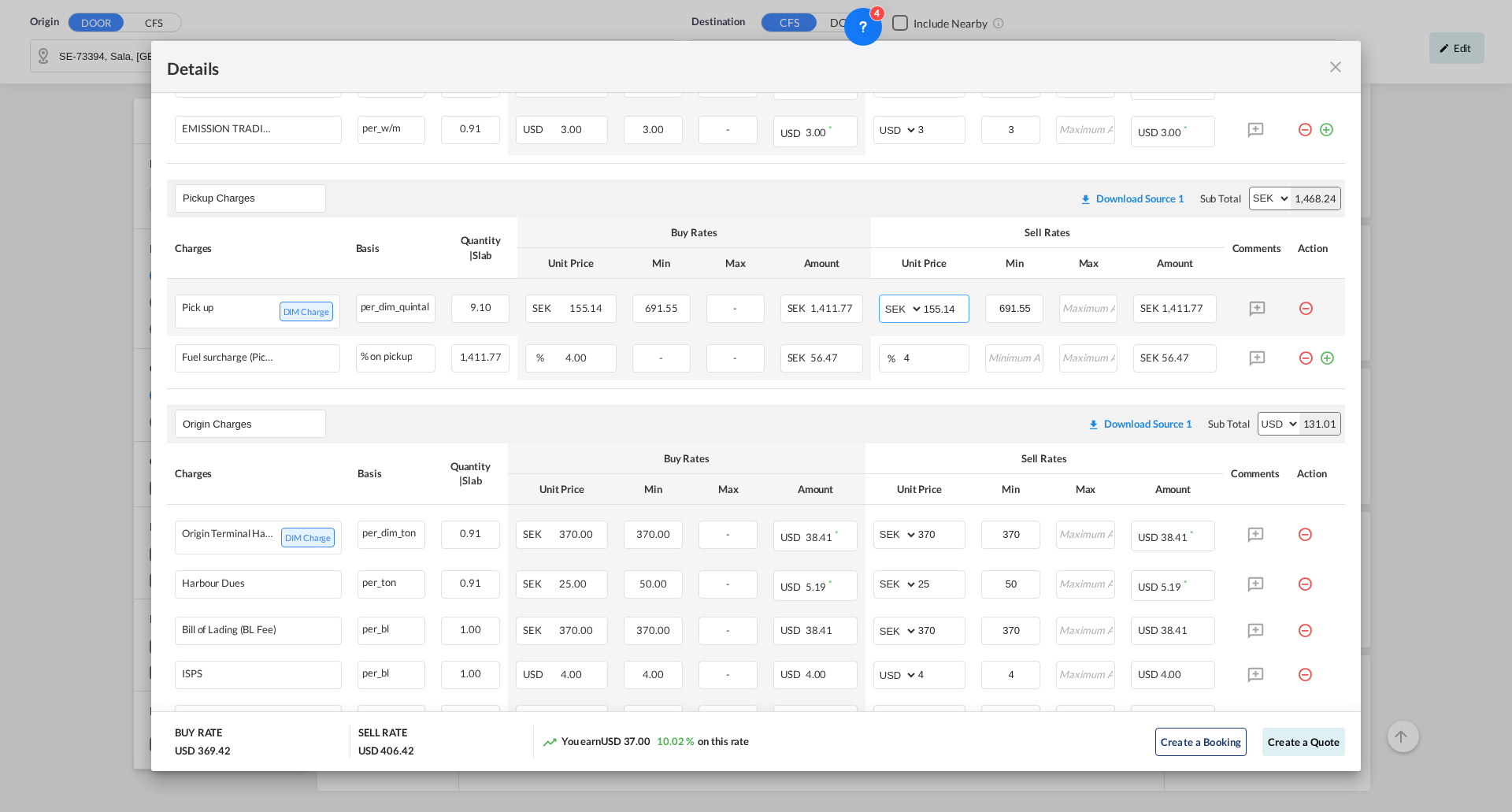
drag, startPoint x: 922, startPoint y: 310, endPoint x: 959, endPoint y: 309, distance: 37.0
click at [959, 309] on input "155.14" at bounding box center [946, 307] width 46 height 24
type input "1"
type input "250"
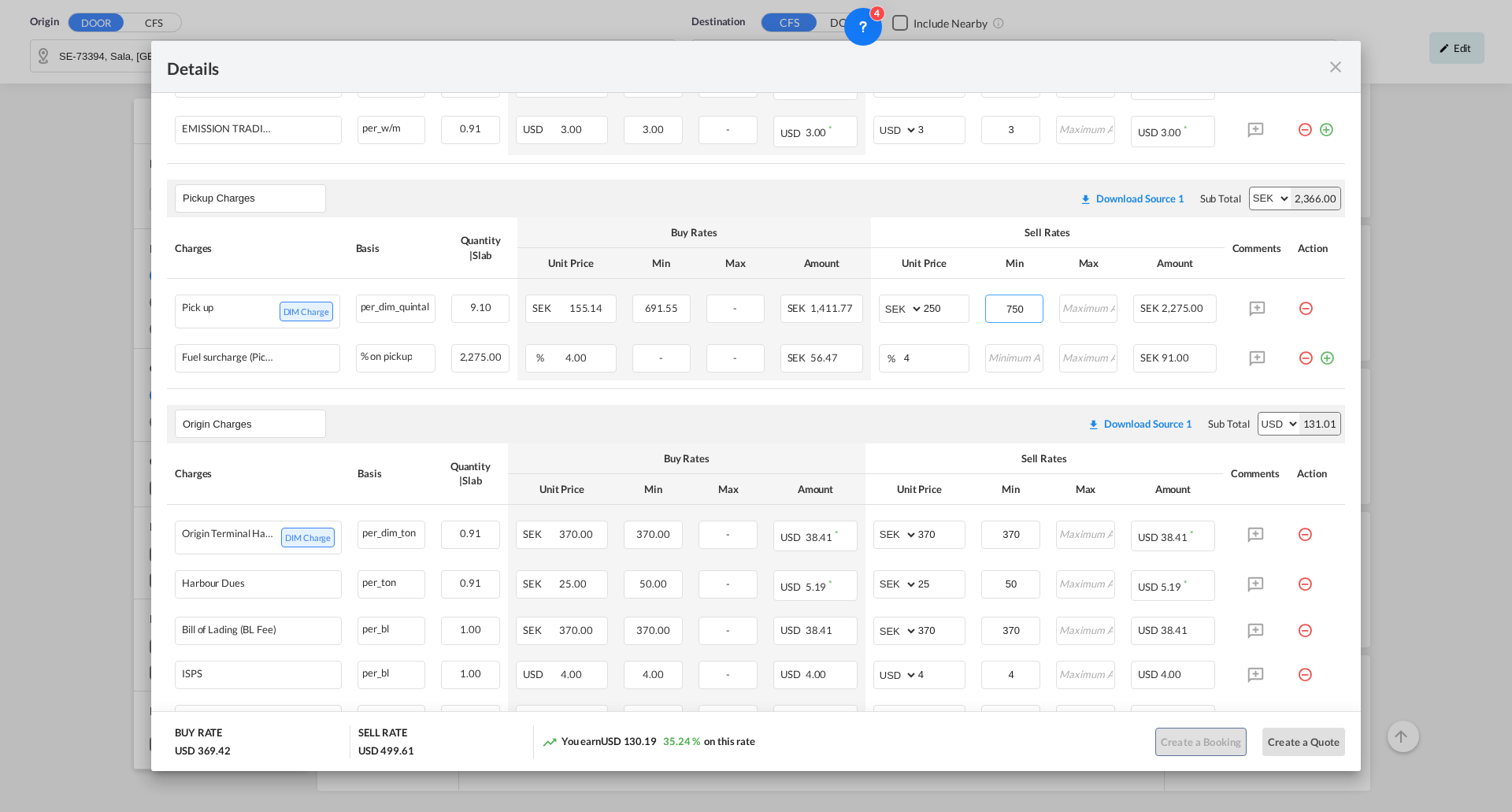
type input "750"
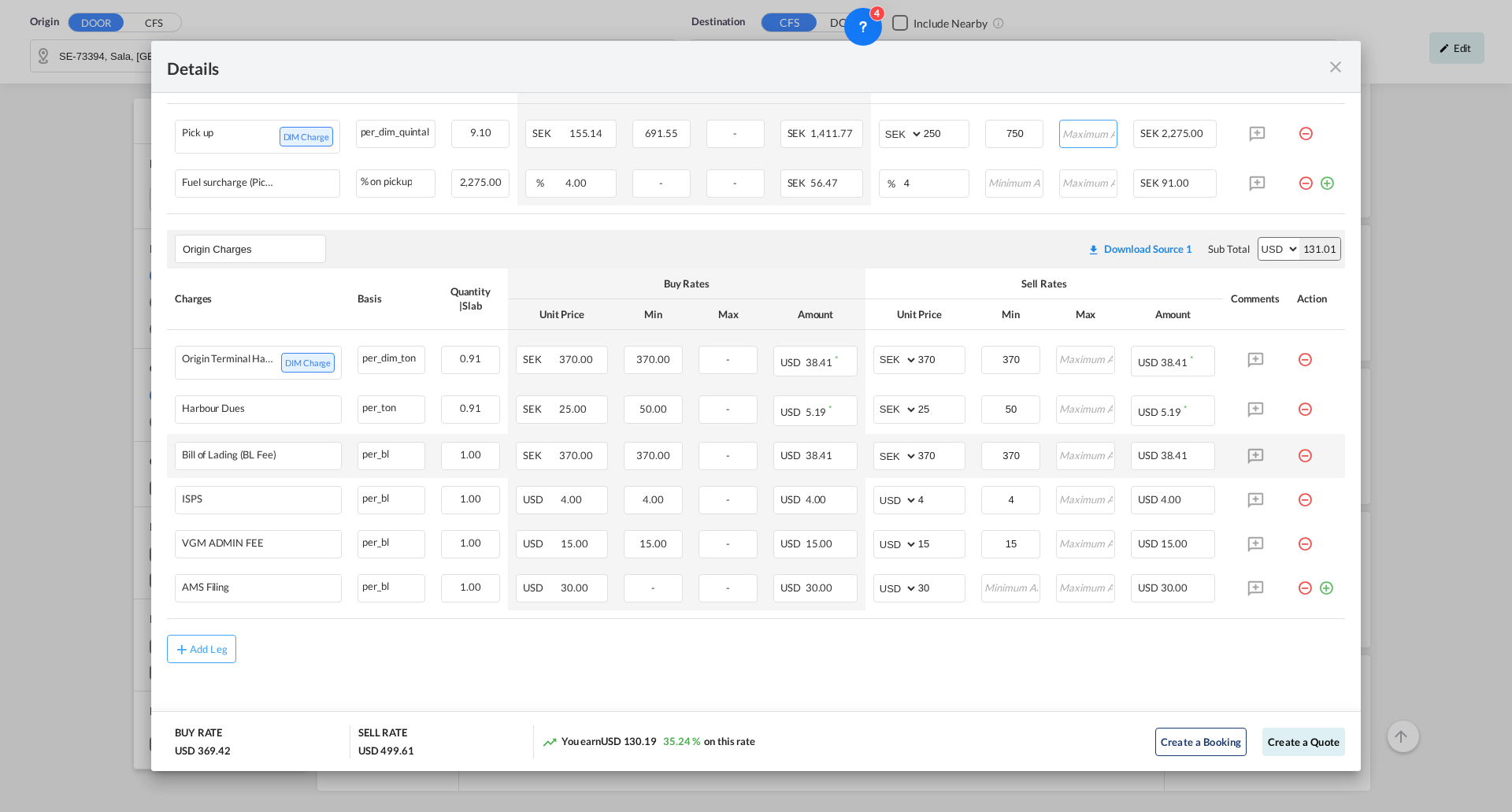
scroll to position [658, 0]
click at [1319, 586] on md-icon "icon-plus-circle-outline green-400-fg" at bounding box center [1326, 582] width 16 height 16
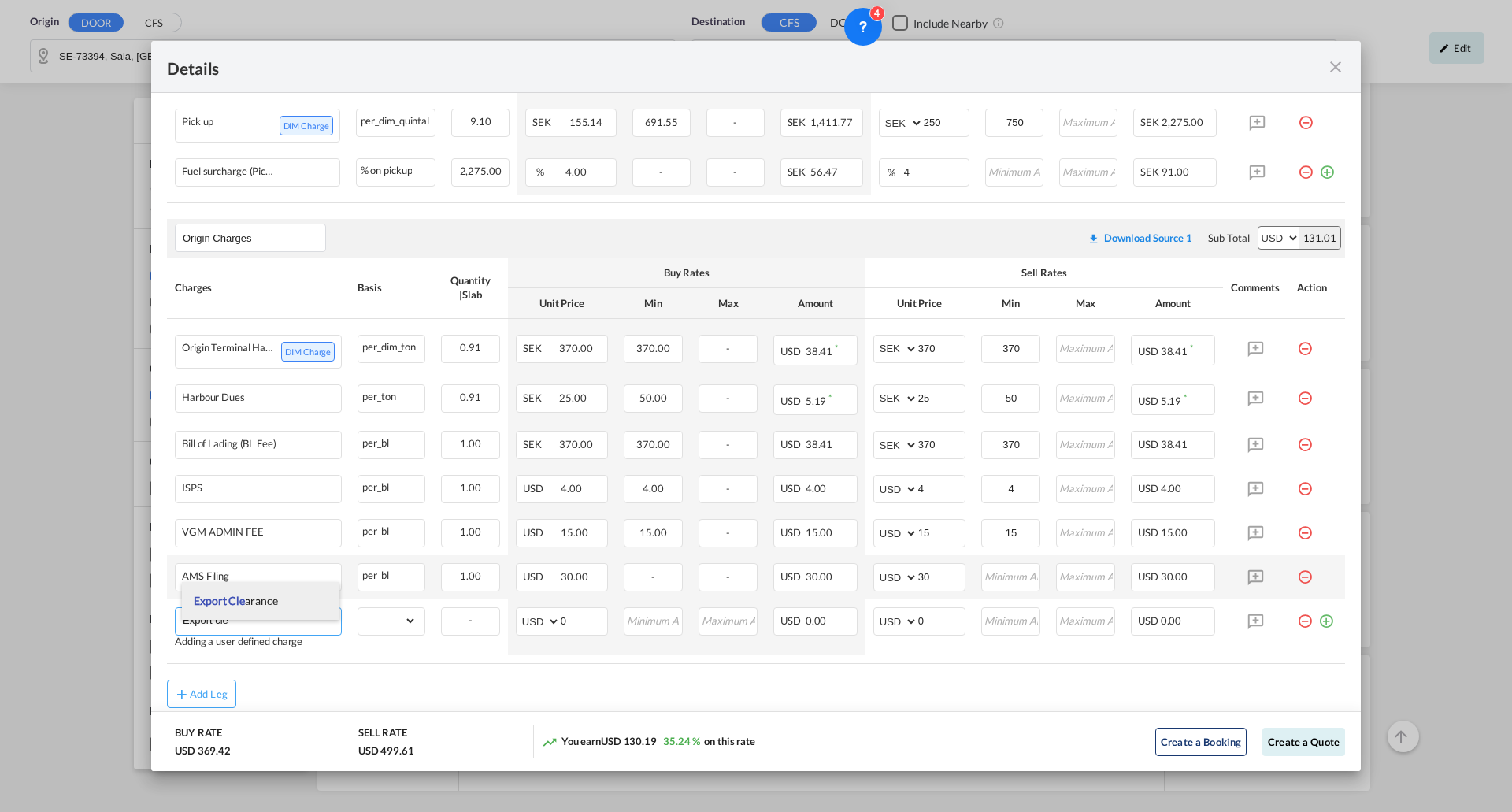
click at [259, 606] on span "Export Cle arance" at bounding box center [235, 600] width 83 height 14
type input "Export Clearance"
click at [370, 633] on select "gross_weight volumetric_weight per_shipment per_bl per_km per_hawb per_kg flat …" at bounding box center [387, 620] width 58 height 25
select select "per_shipment"
click at [359, 619] on select "gross_weight volumetric_weight per_shipment per_bl per_km per_hawb per_kg flat …" at bounding box center [387, 620] width 58 height 25
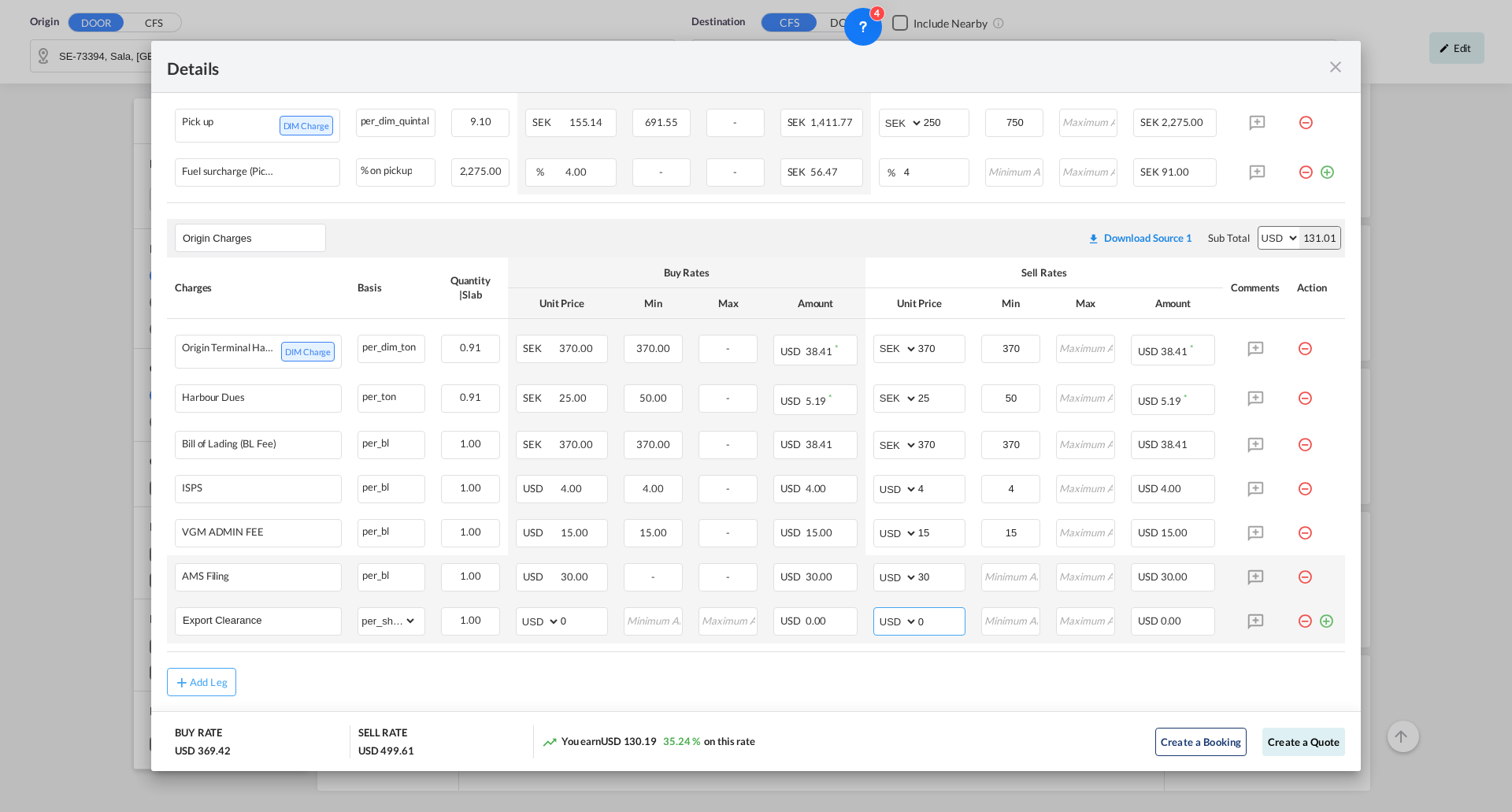
drag, startPoint x: 926, startPoint y: 630, endPoint x: 909, endPoint y: 630, distance: 17.0
click at [909, 630] on md-input-container "AED AFN ALL AMD ANG AOA ARS AUD AWG AZN BAM BBD BDT BGN BHD BIF BMD BND [PERSON…" at bounding box center [919, 621] width 92 height 28
click at [905, 630] on select "AED AFN ALL AMD ANG AOA ARS AUD AWG AZN BAM BBD BDT BGN BHD BIF BMD BND [PERSON…" at bounding box center [896, 622] width 41 height 22
click at [891, 631] on select "AED AFN ALL AMD ANG AOA ARS AUD AWG AZN BAM BBD BDT BGN BHD BIF BMD BND [PERSON…" at bounding box center [896, 622] width 41 height 22
select select "string:SEK"
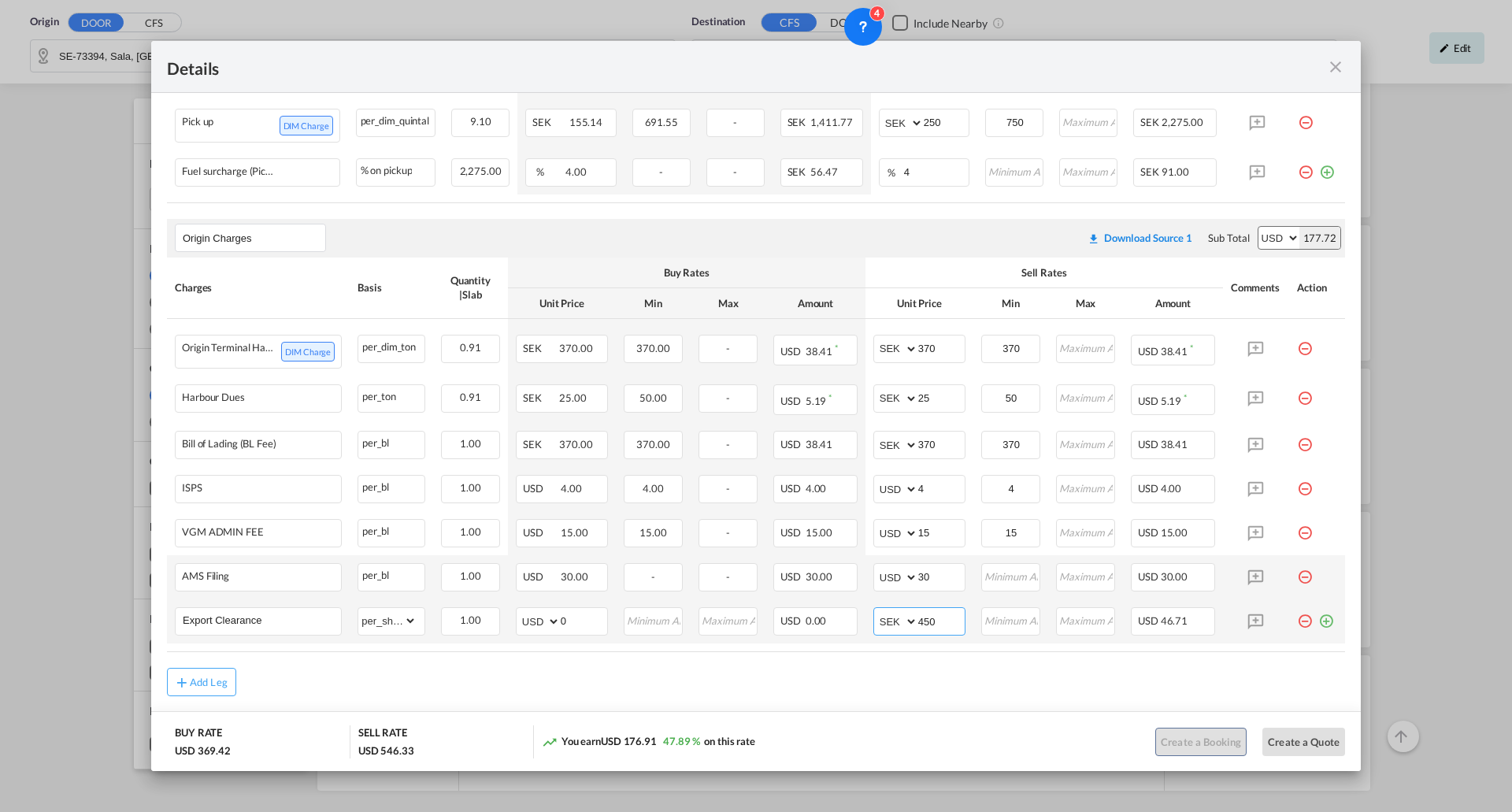
type input "450"
click at [1305, 743] on button "Create a Quote" at bounding box center [1303, 741] width 82 height 28
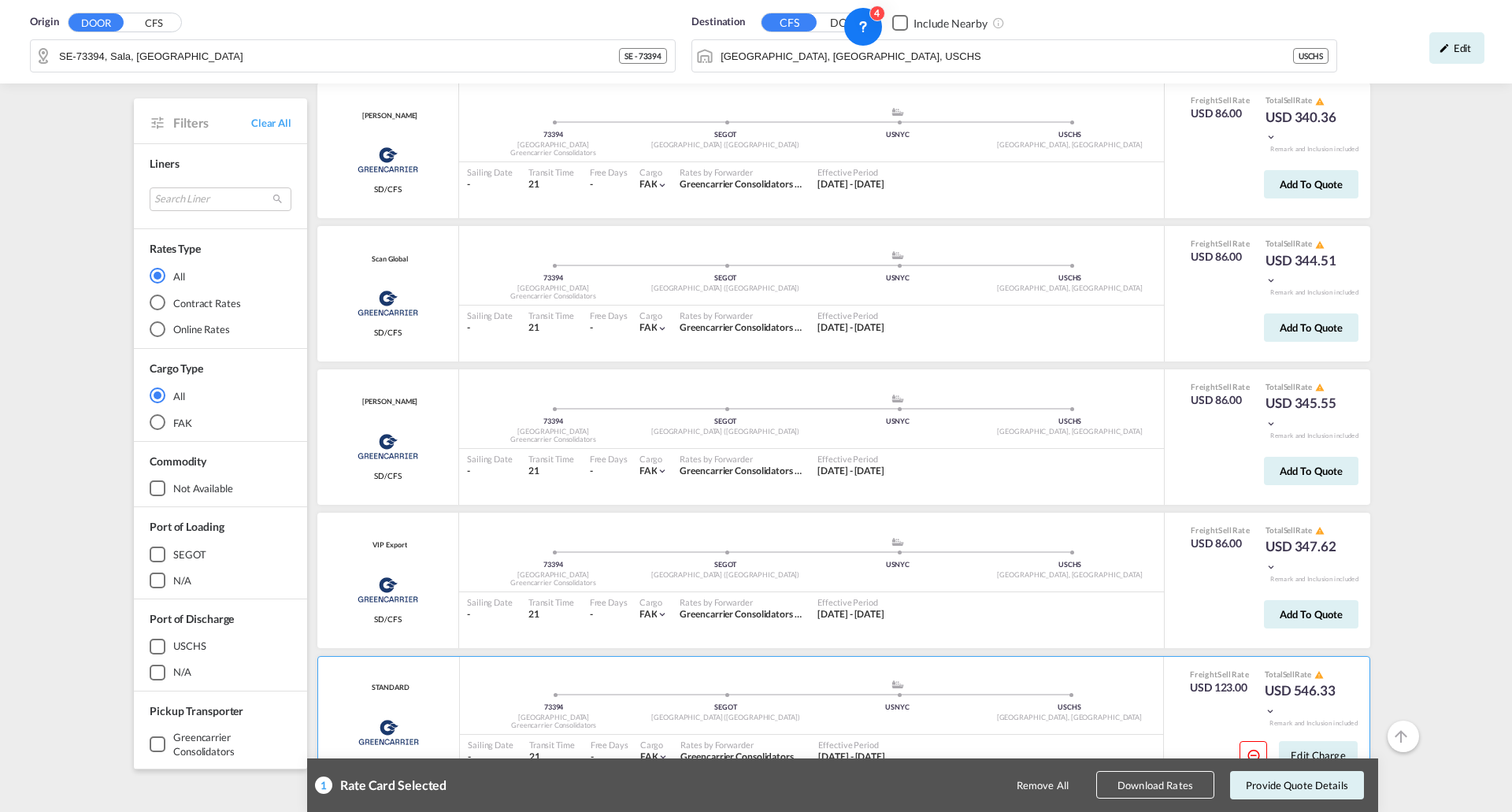
scroll to position [57, 0]
click at [1315, 786] on button "Provide Quote Details" at bounding box center [1297, 784] width 134 height 28
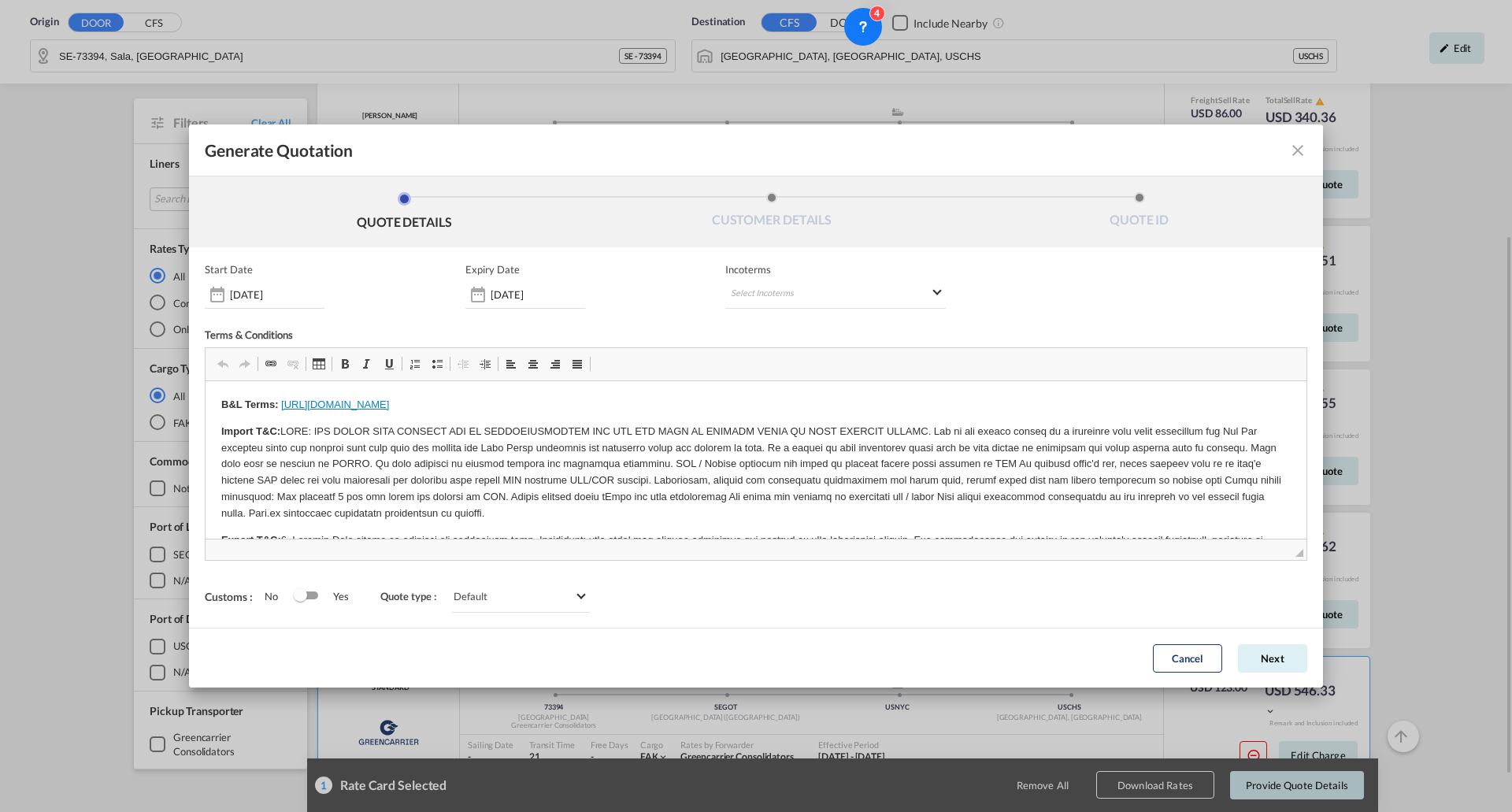
scroll to position [0, 0]
click at [767, 284] on md-select "Select Incoterms DAP - export Delivered at Place FAS - import Free Alongside Sh…" at bounding box center [836, 294] width 221 height 28
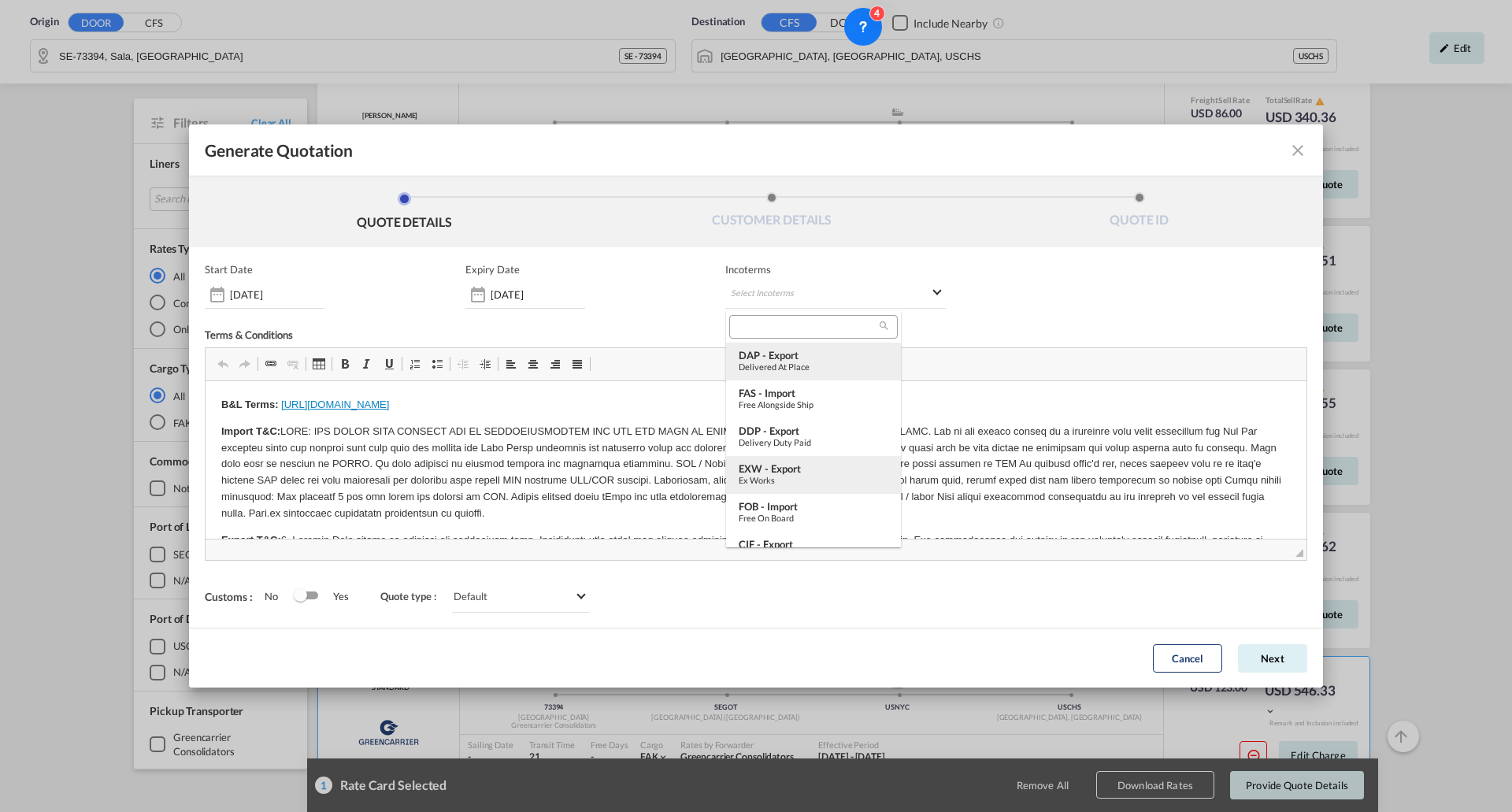
scroll to position [236, 0]
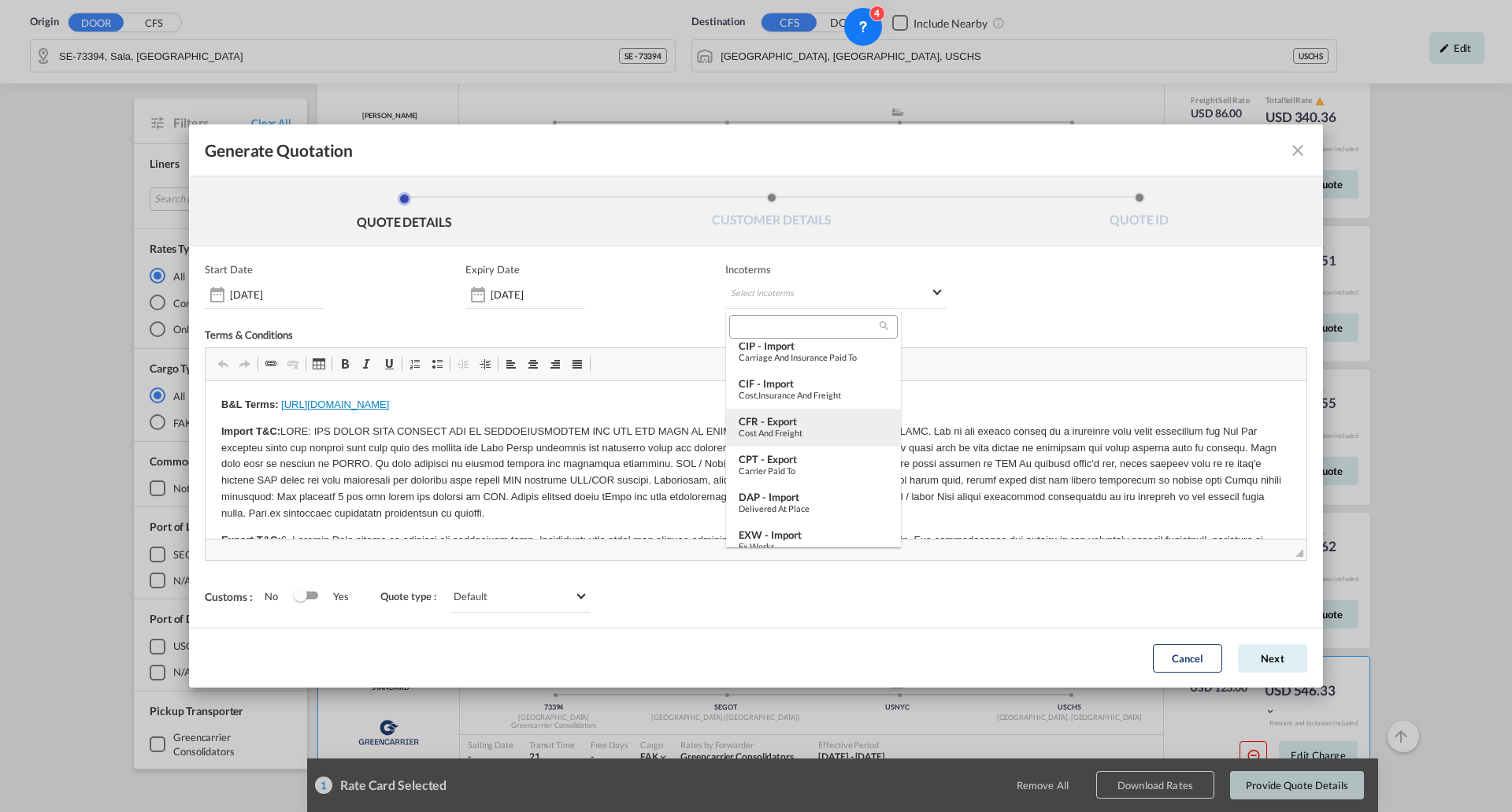
click at [809, 421] on div "CFR - export" at bounding box center [813, 422] width 150 height 13
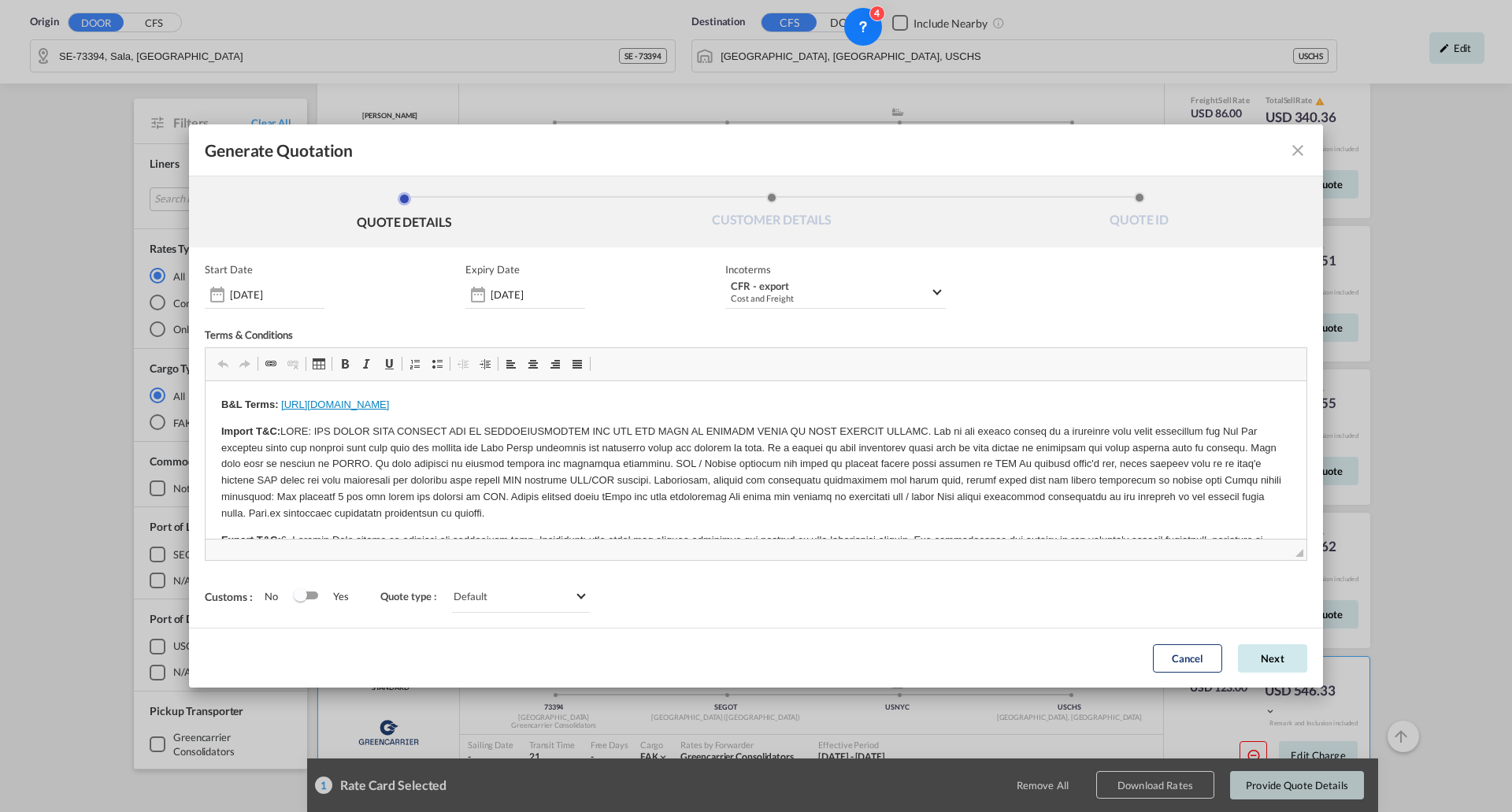
click at [1269, 656] on button "Next" at bounding box center [1273, 658] width 70 height 28
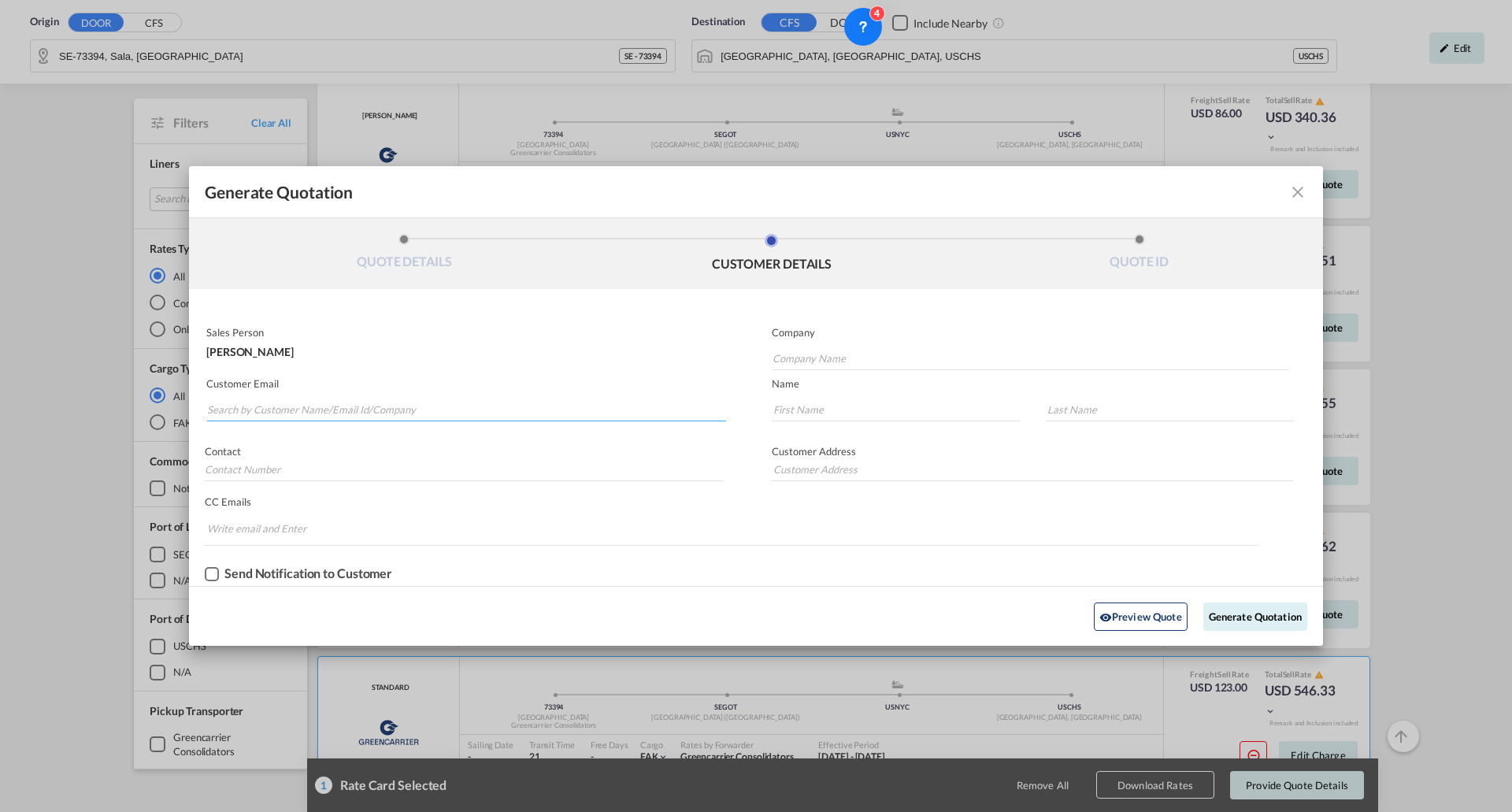
click at [253, 402] on input "Search by Customer Name/Email Id/Company" at bounding box center [467, 410] width 519 height 24
paste input "[EMAIL_ADDRESS][DOMAIN_NAME]"
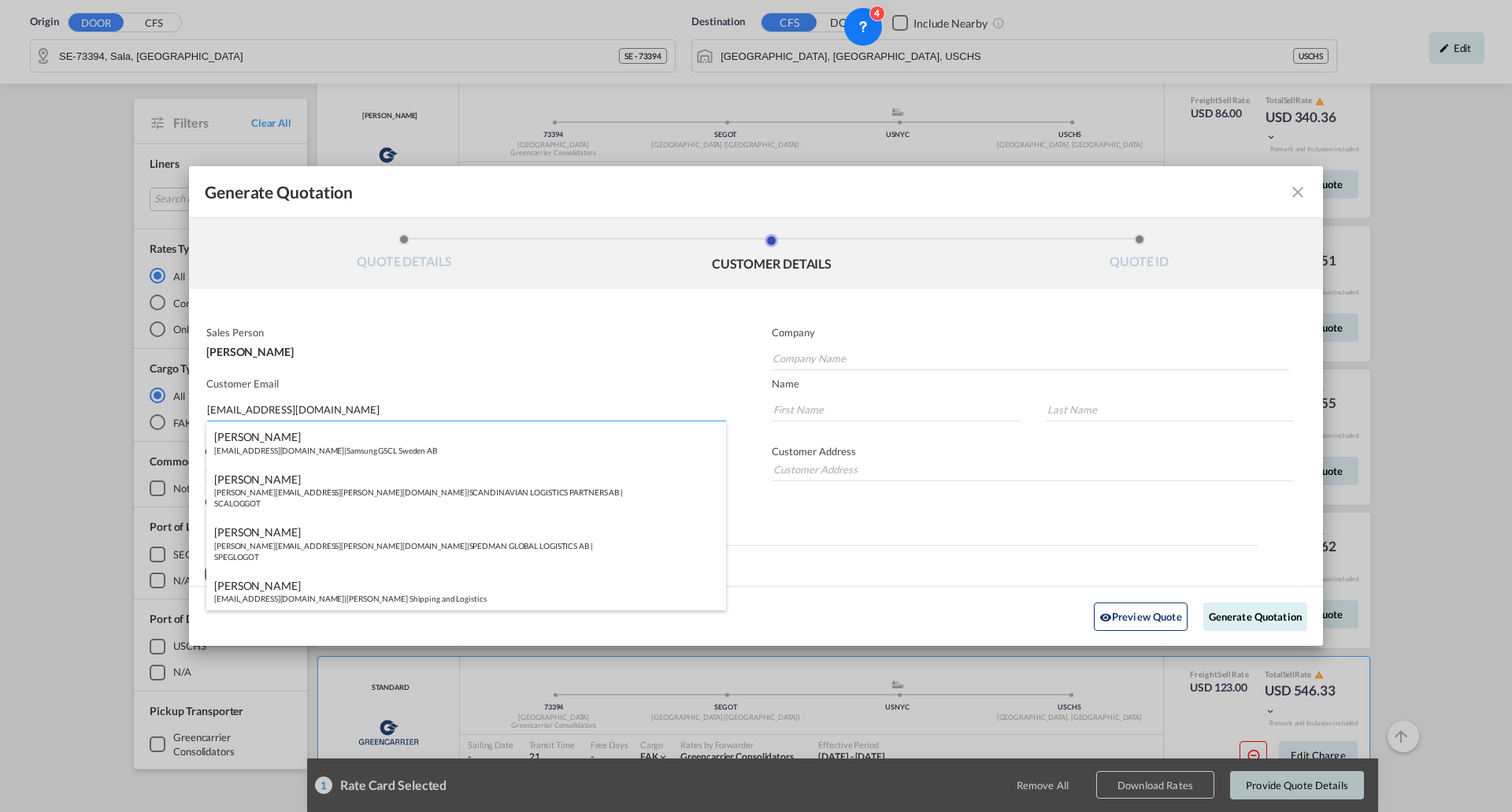
type input "[EMAIL_ADDRESS][DOMAIN_NAME]"
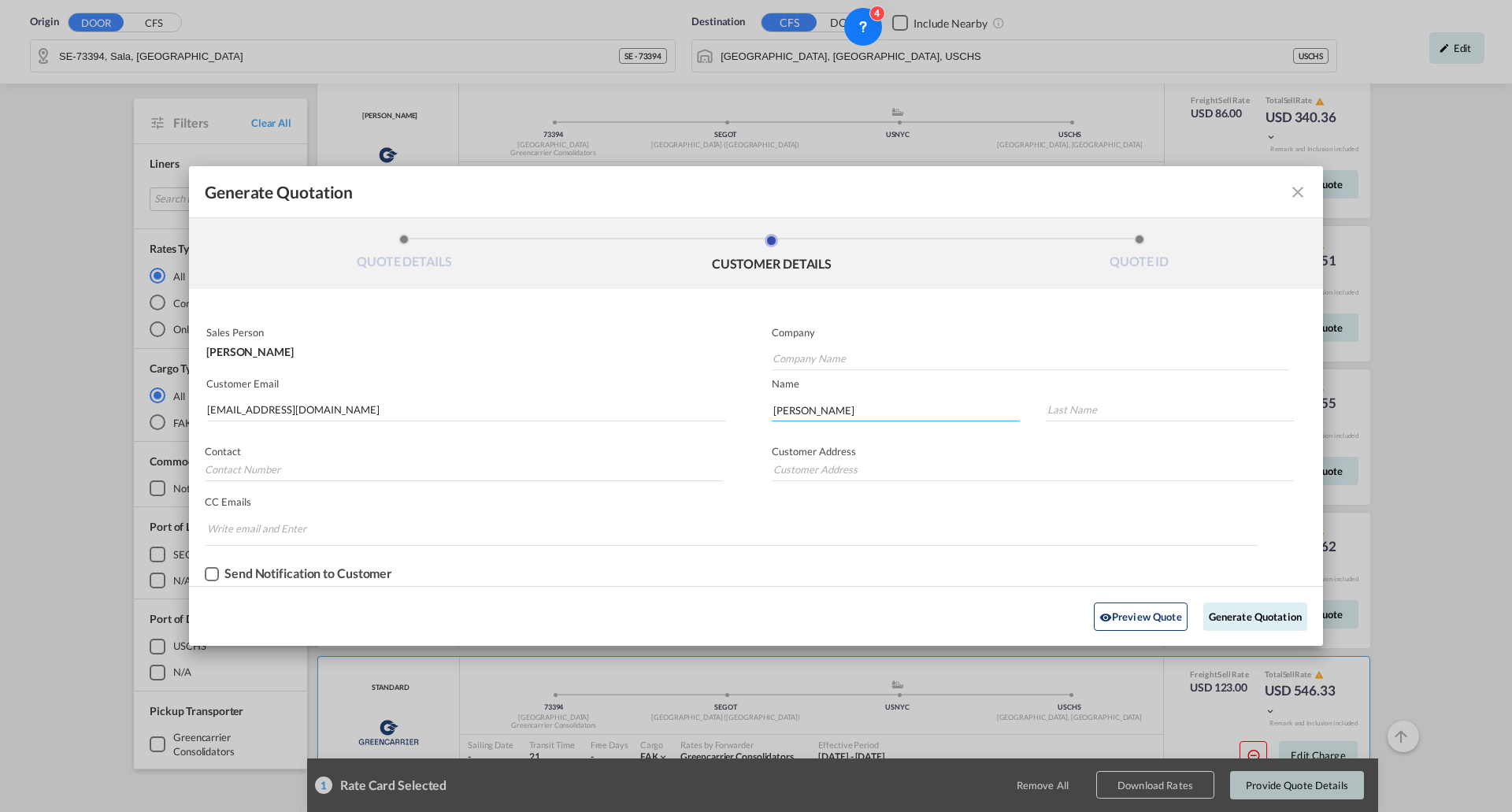
type input "[PERSON_NAME]"
click at [261, 464] on input "Generate QuotationQUOTE ..." at bounding box center [463, 470] width 518 height 24
type input "[PERSON_NAME]"
click at [1250, 617] on button "Generate Quotation" at bounding box center [1256, 616] width 104 height 28
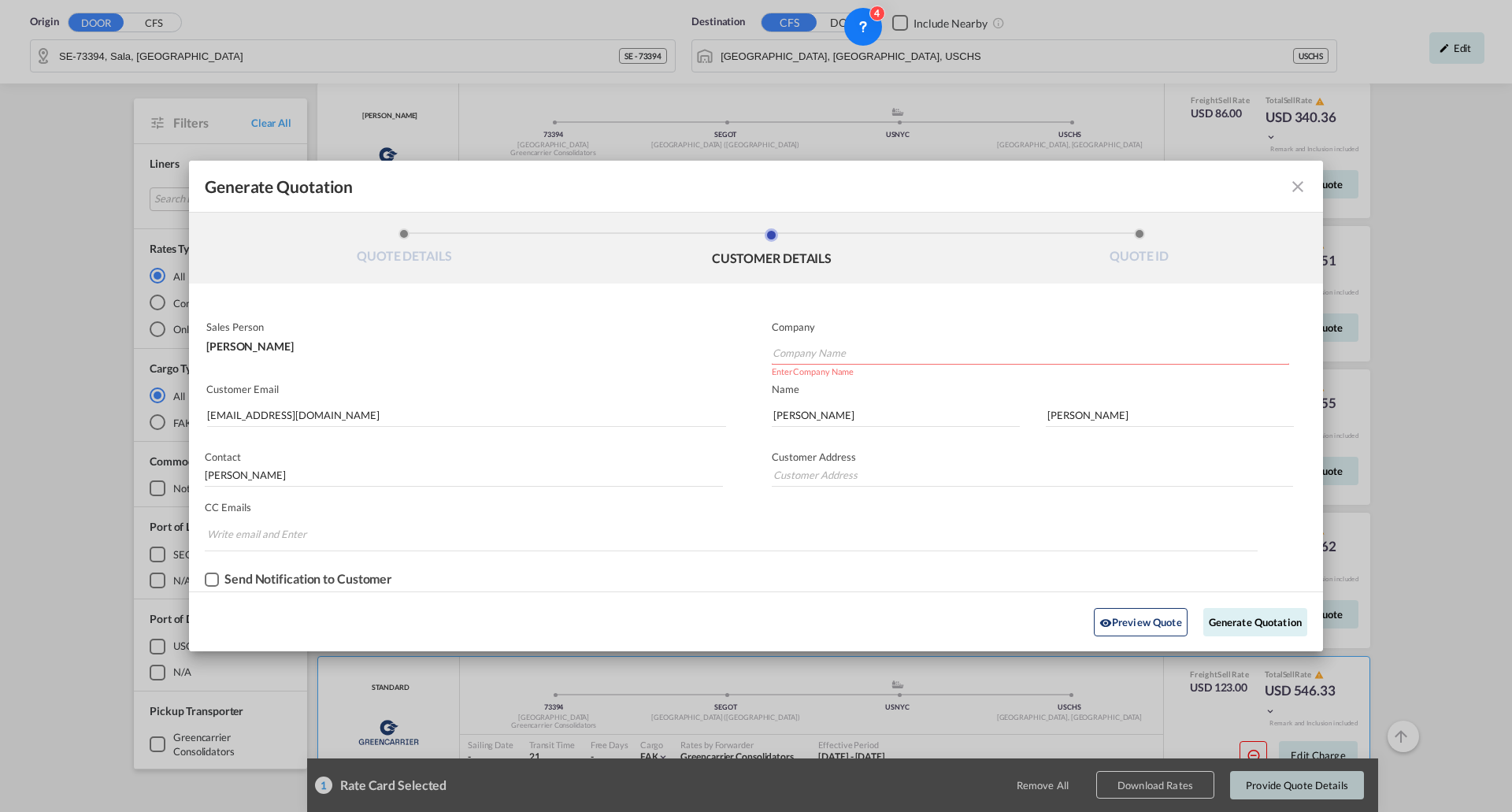
click at [834, 344] on input "Company Name" at bounding box center [1031, 353] width 517 height 24
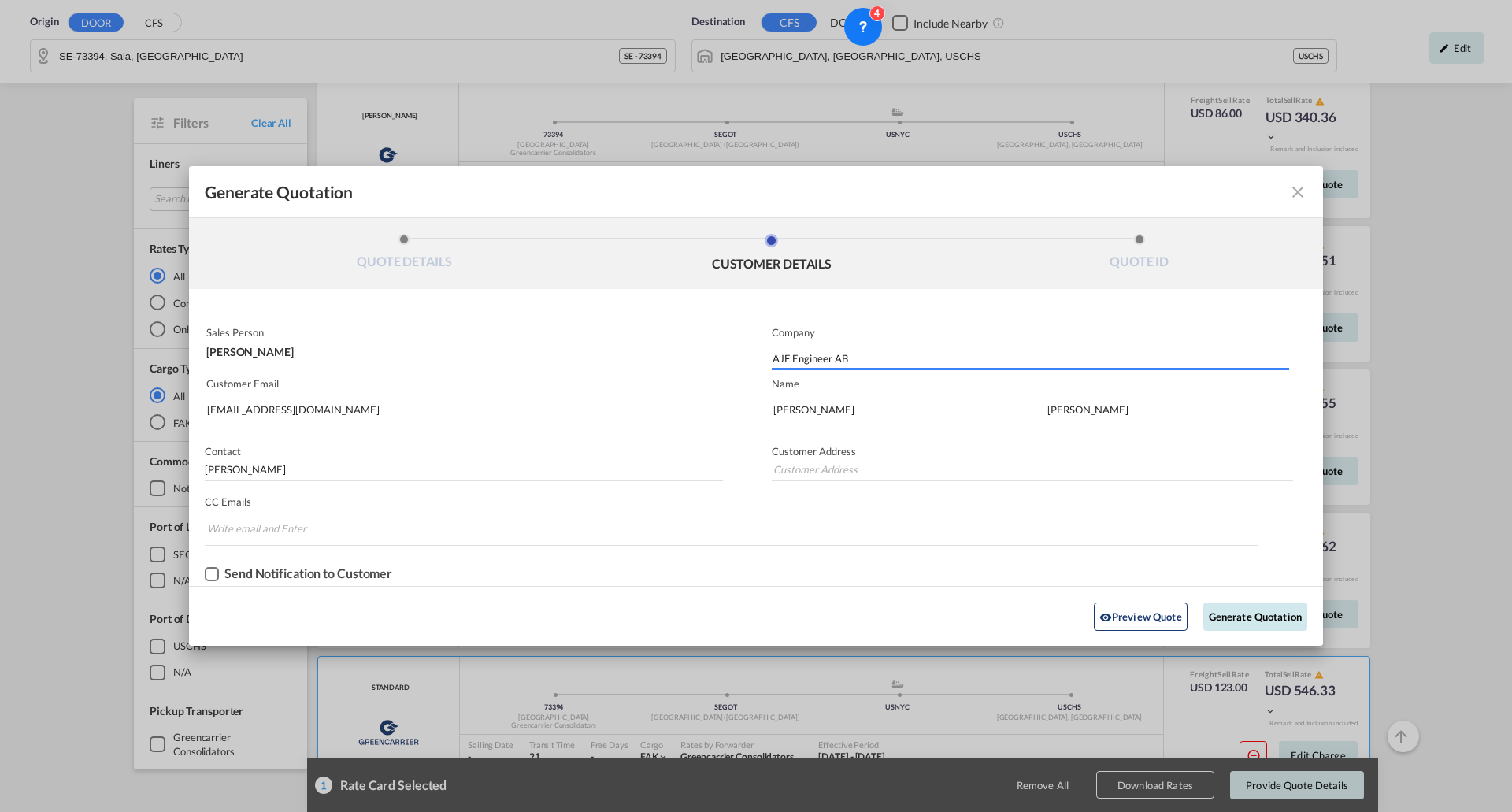
type input "AJF Engineer AB"
click at [1262, 618] on button "Generate Quotation" at bounding box center [1256, 616] width 104 height 28
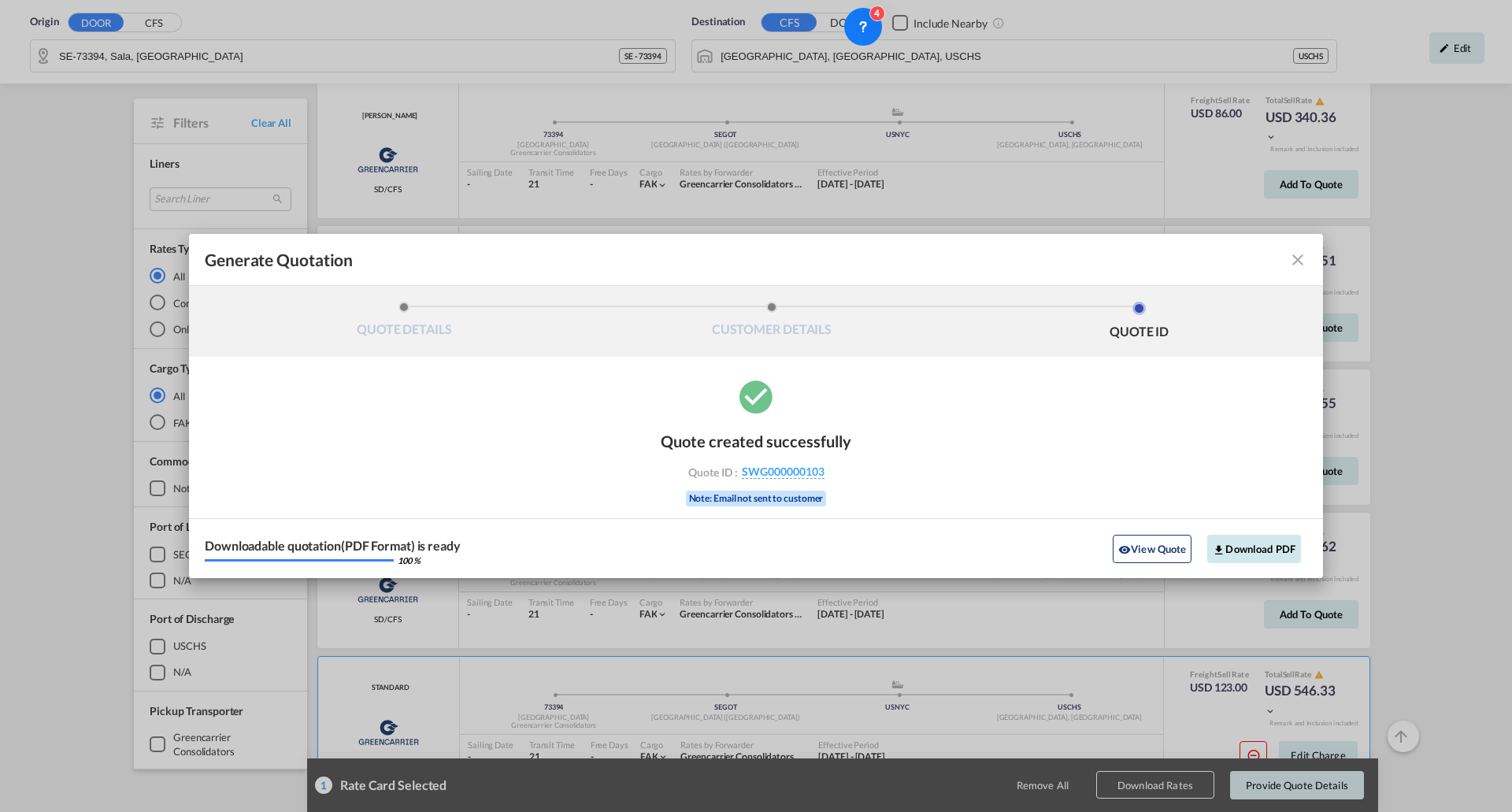
click at [1261, 551] on button "Download PDF" at bounding box center [1254, 548] width 94 height 28
click at [1301, 258] on md-icon "icon-close fg-AAA8AD cursor m-0" at bounding box center [1298, 260] width 19 height 19
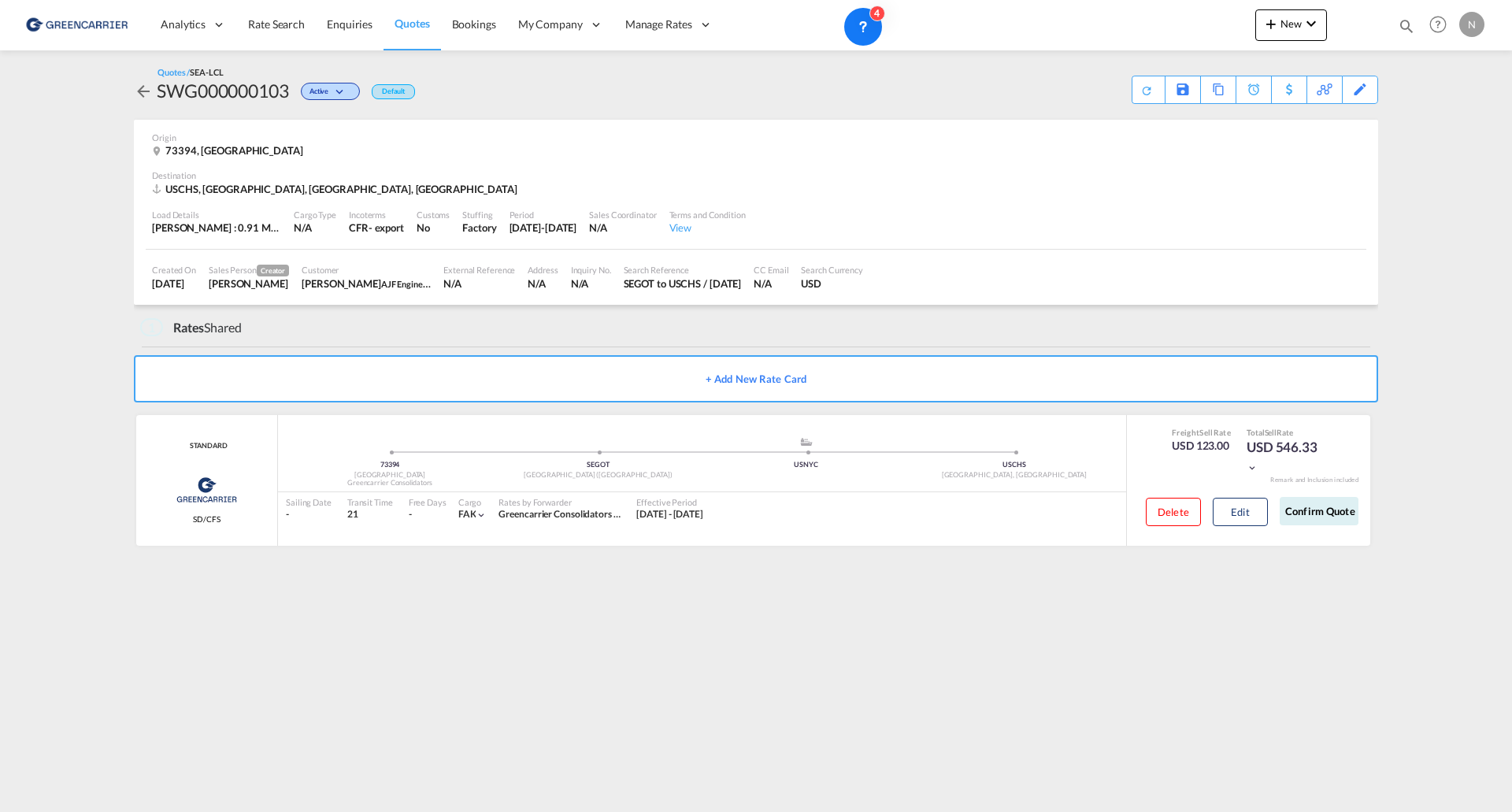
click at [140, 85] on md-icon "icon-arrow-left" at bounding box center [143, 91] width 19 height 19
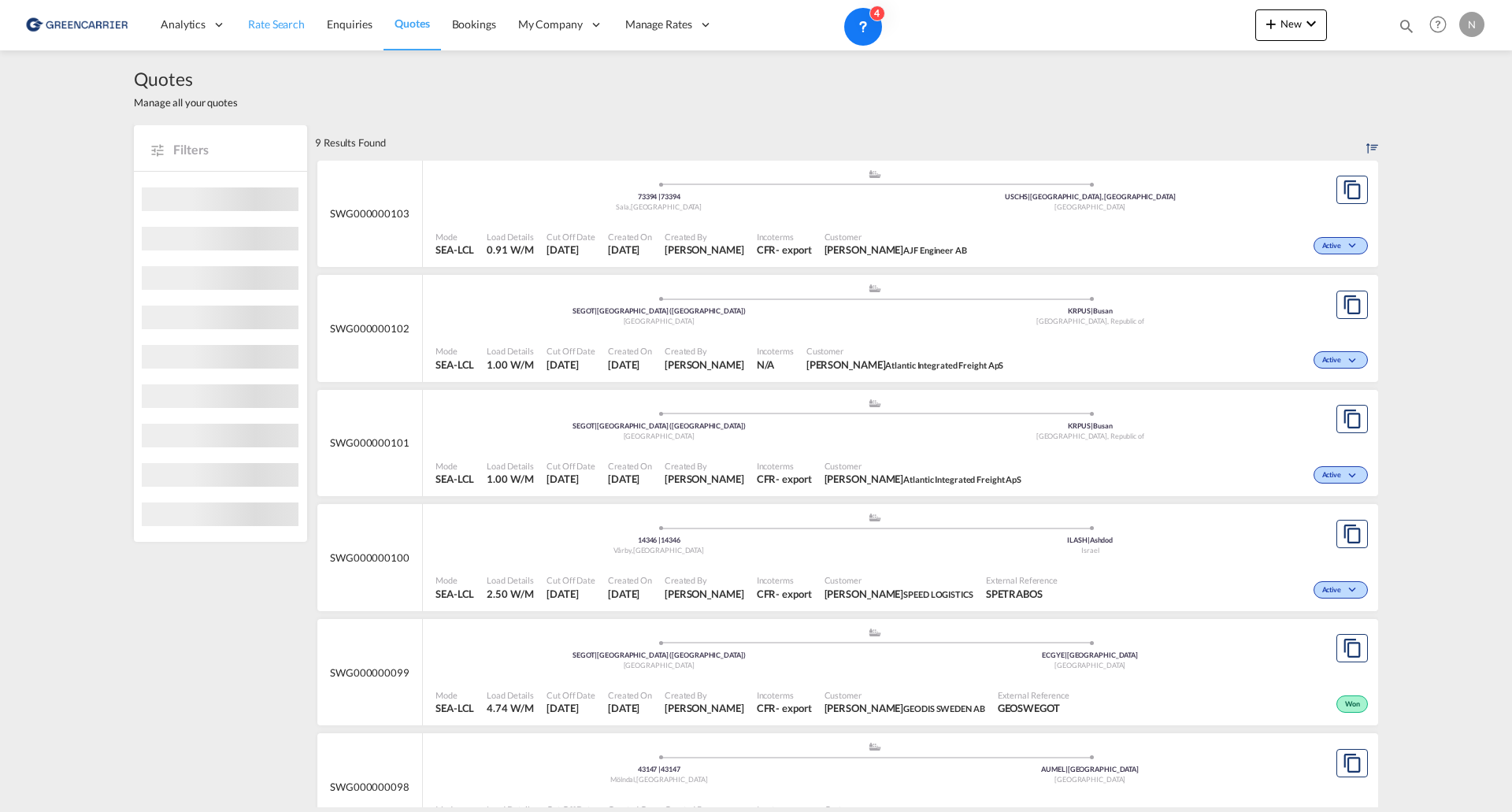
click at [294, 24] on span "Rate Search" at bounding box center [276, 24] width 57 height 14
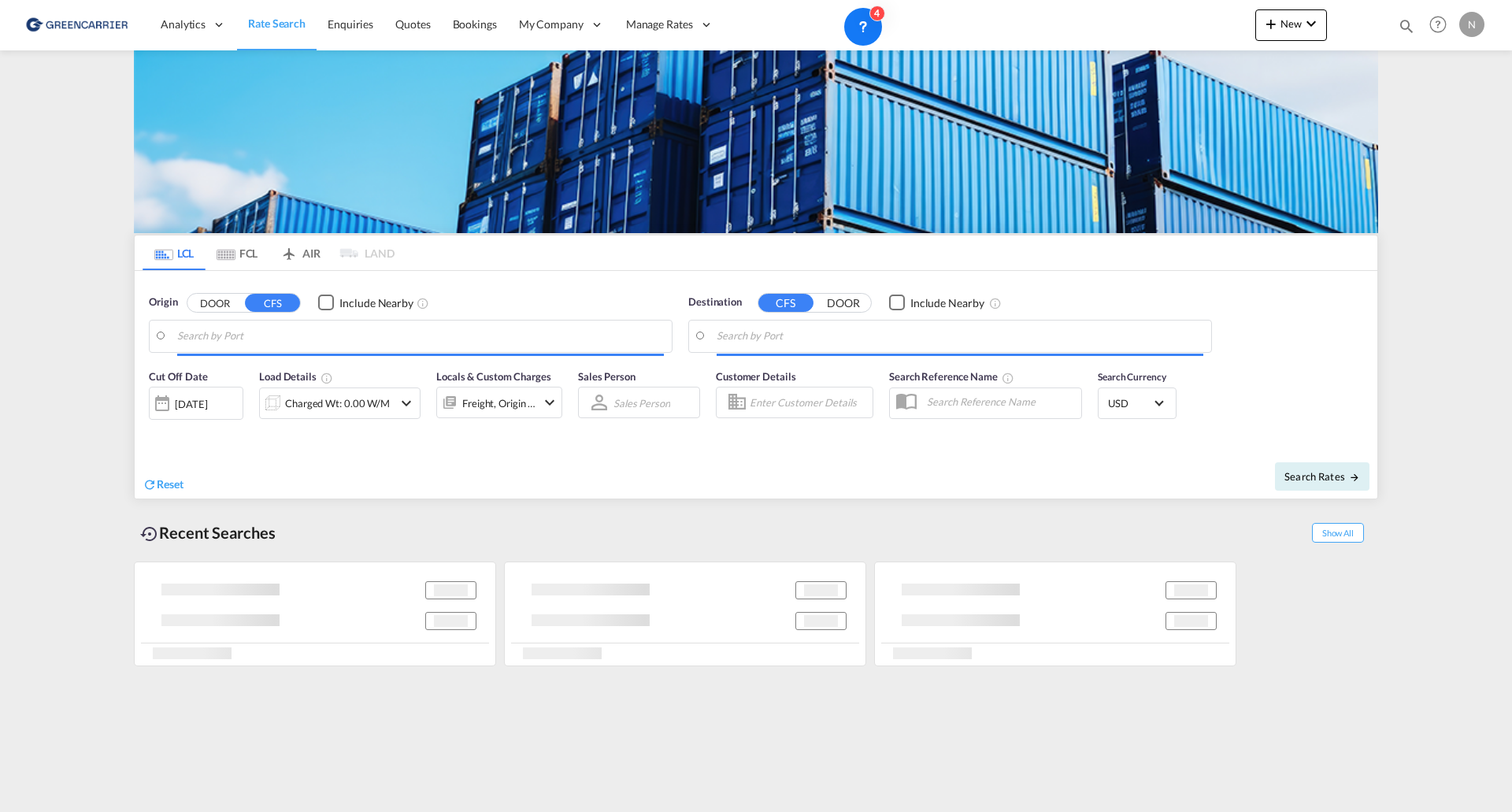
type input "SE-73394, Sala, [GEOGRAPHIC_DATA]"
type input "[GEOGRAPHIC_DATA], [GEOGRAPHIC_DATA], USCHS"
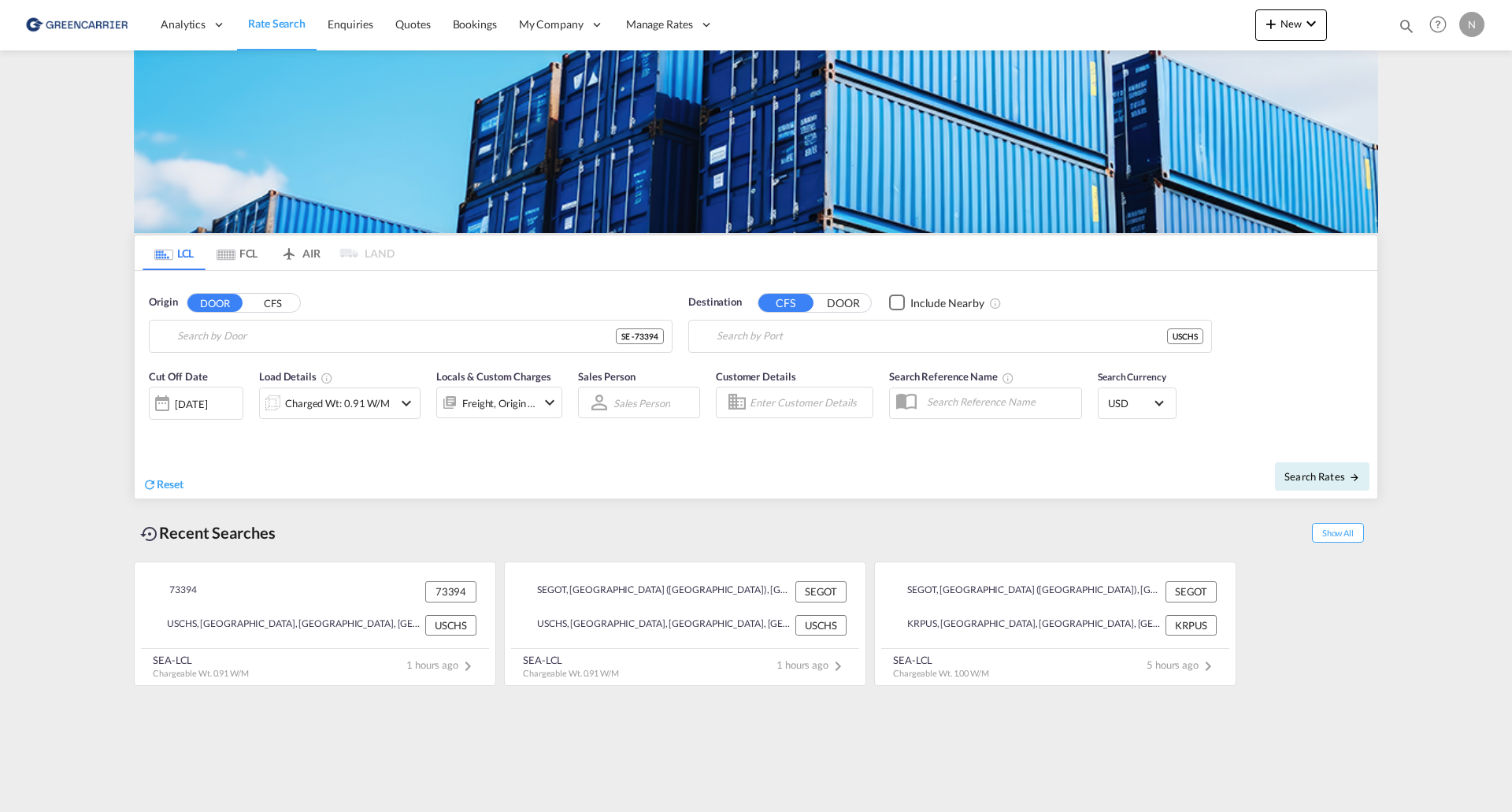
type input "SE-73394, Sala, [GEOGRAPHIC_DATA]"
type input "[GEOGRAPHIC_DATA], [GEOGRAPHIC_DATA], USCHS"
